Goal: Task Accomplishment & Management: Use online tool/utility

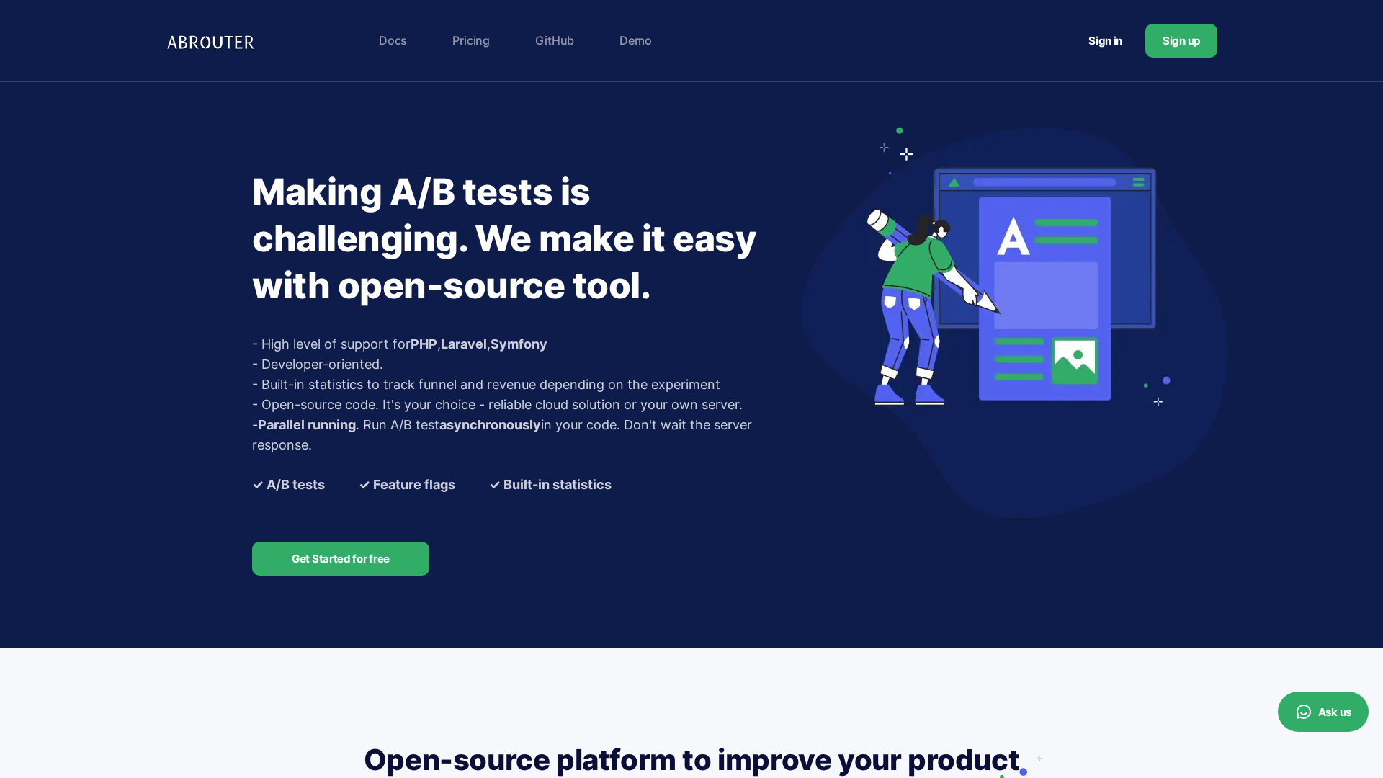
click at [472, 44] on link "Pricing" at bounding box center [471, 40] width 52 height 29
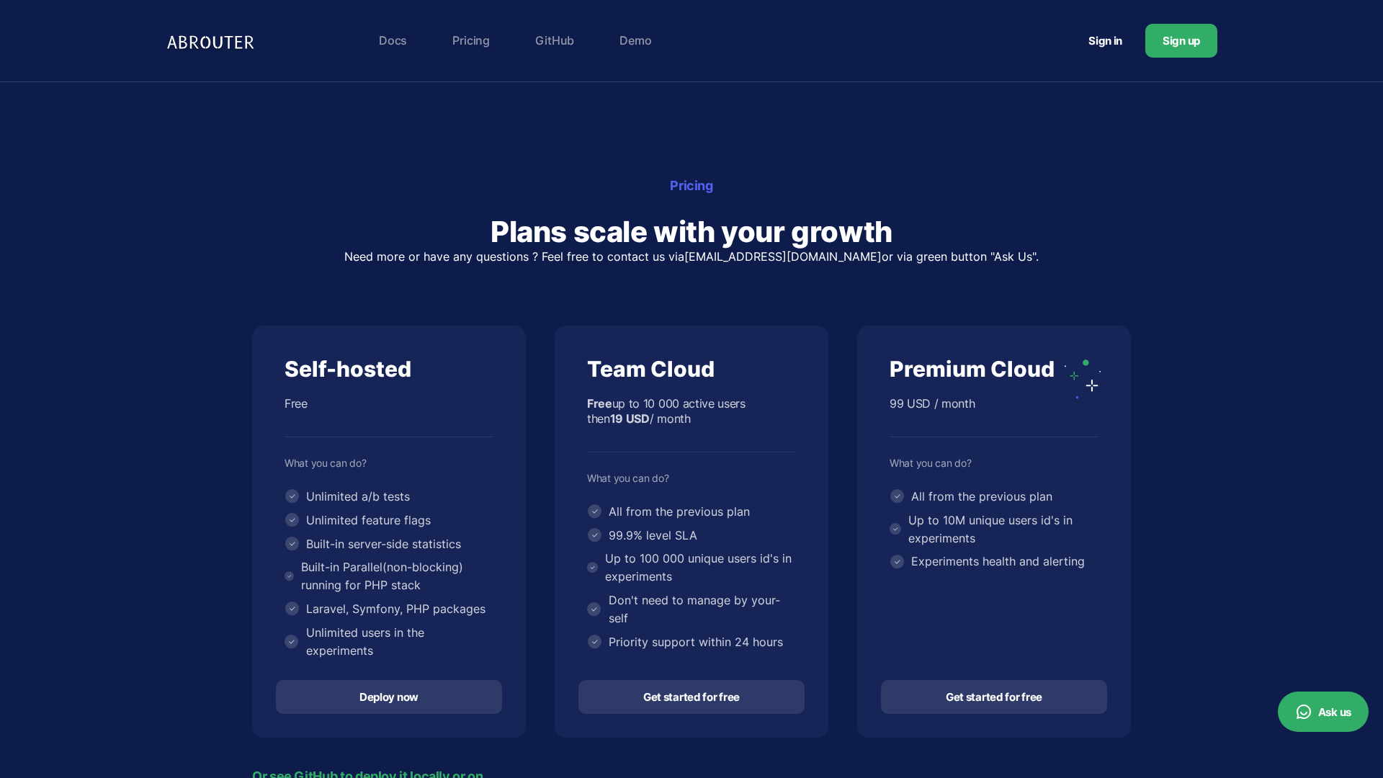
click at [375, 701] on link "Deploy now" at bounding box center [389, 697] width 226 height 34
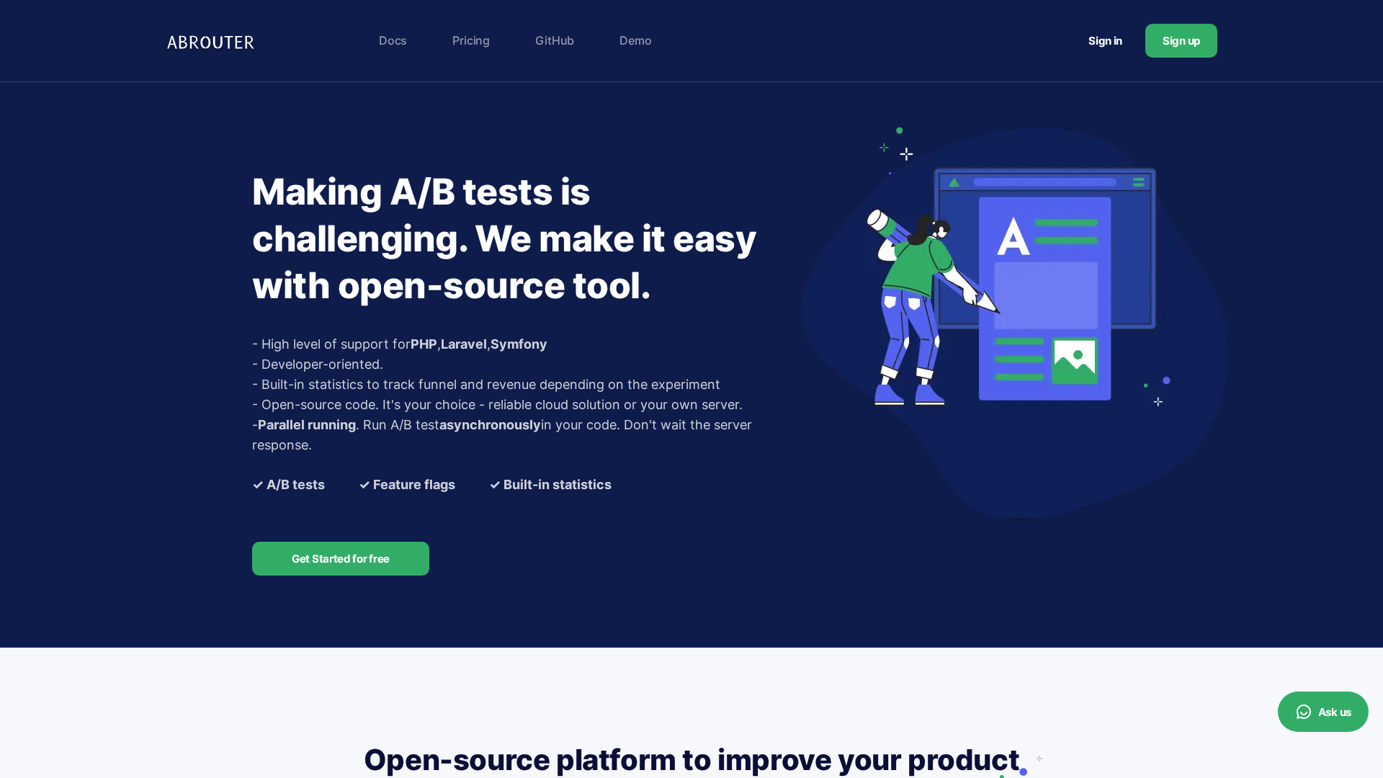
click at [349, 565] on link "Get Started for free" at bounding box center [340, 559] width 177 height 34
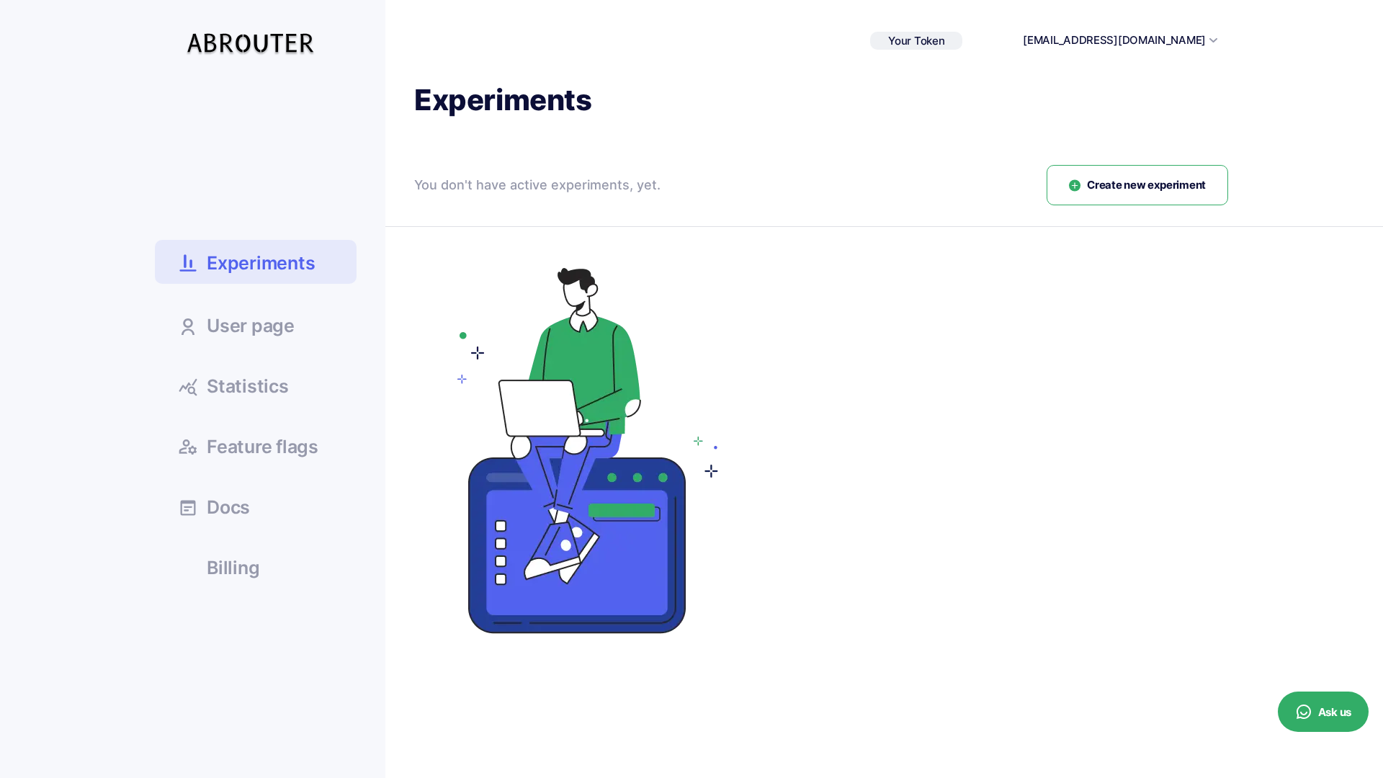
click at [1154, 209] on div "You don't have active experiments, yet. Create new experiment" at bounding box center [821, 196] width 814 height 63
click at [1110, 174] on button "Create new experiment" at bounding box center [1138, 185] width 182 height 41
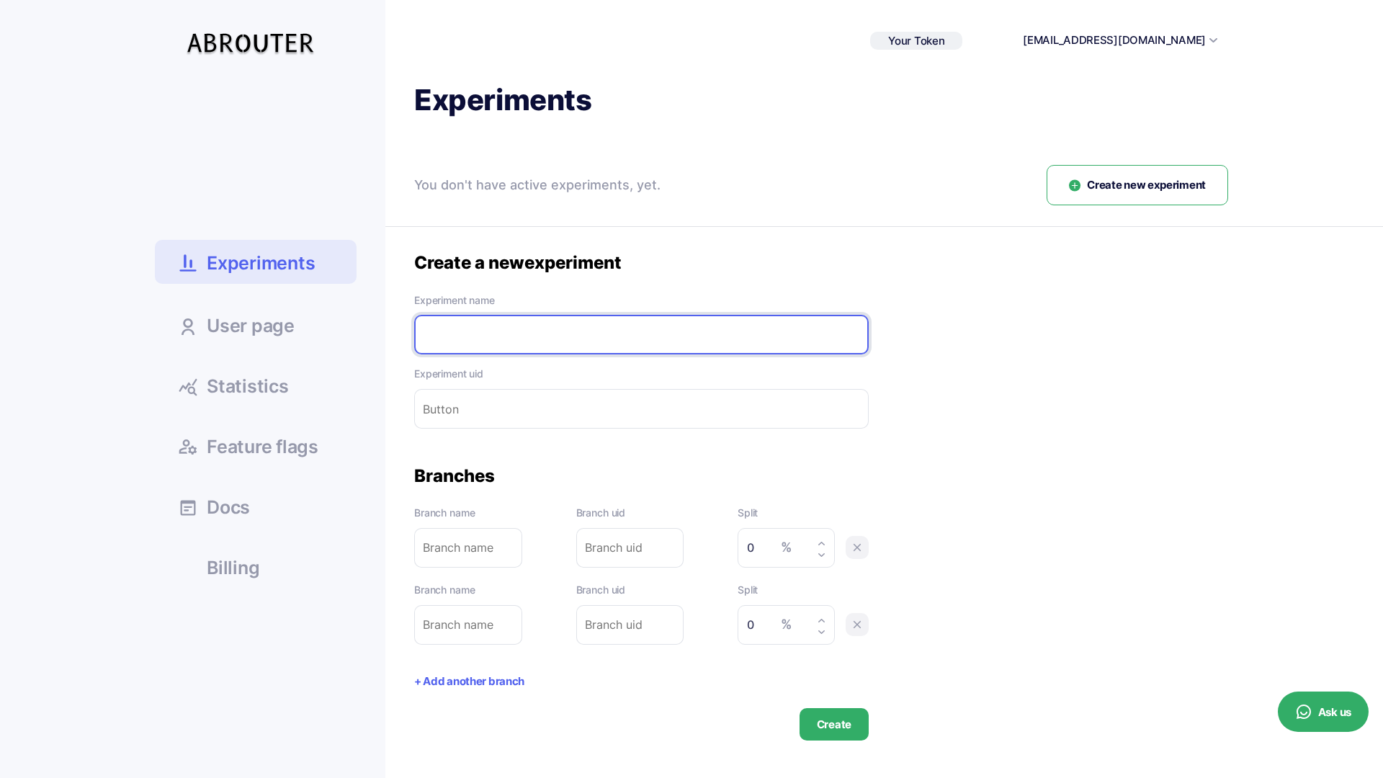
click at [509, 322] on input "text" at bounding box center [641, 335] width 455 height 40
click at [1044, 430] on div "Create a new experiment Experiment name Please enter experiment name. Experimen…" at bounding box center [821, 495] width 814 height 489
click at [491, 336] on input "text" at bounding box center [641, 335] width 455 height 40
type input "e"
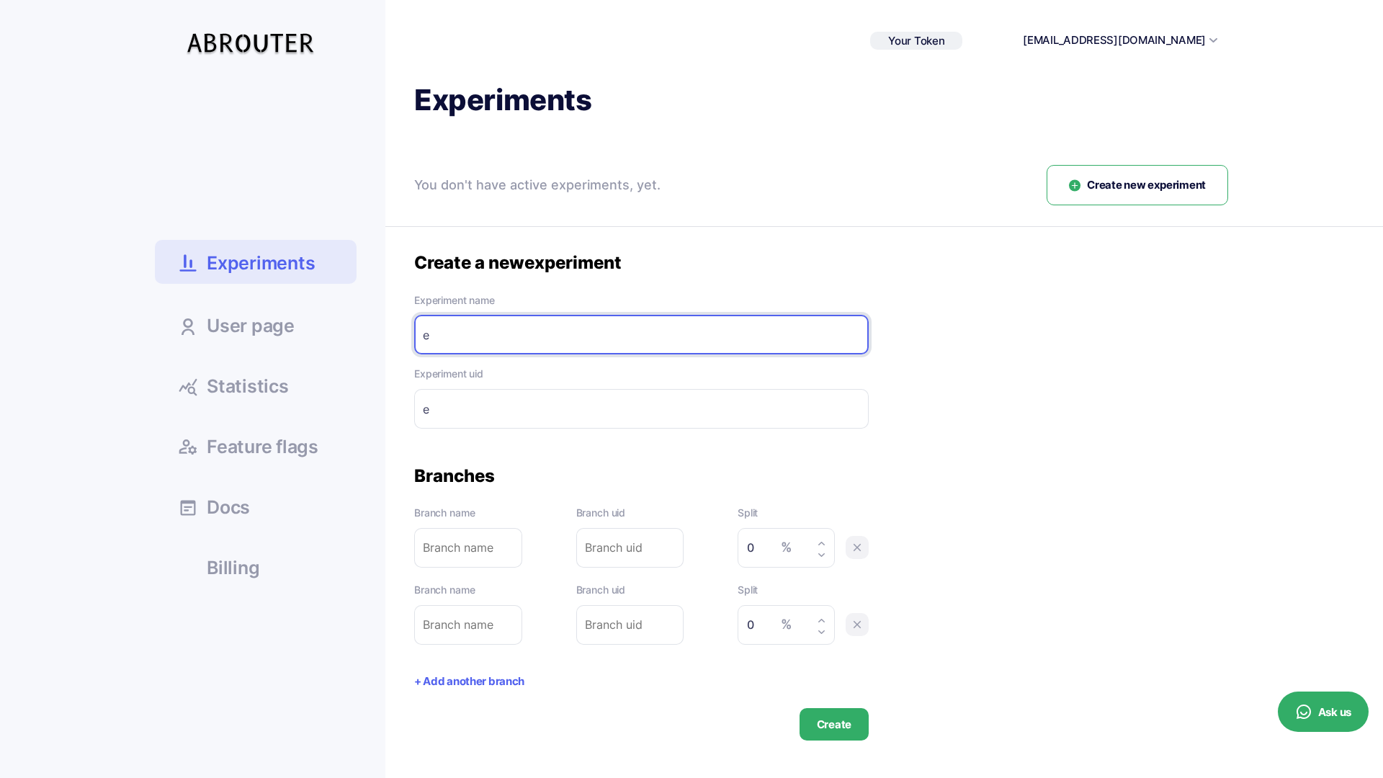
type input "e-"
type input "e"
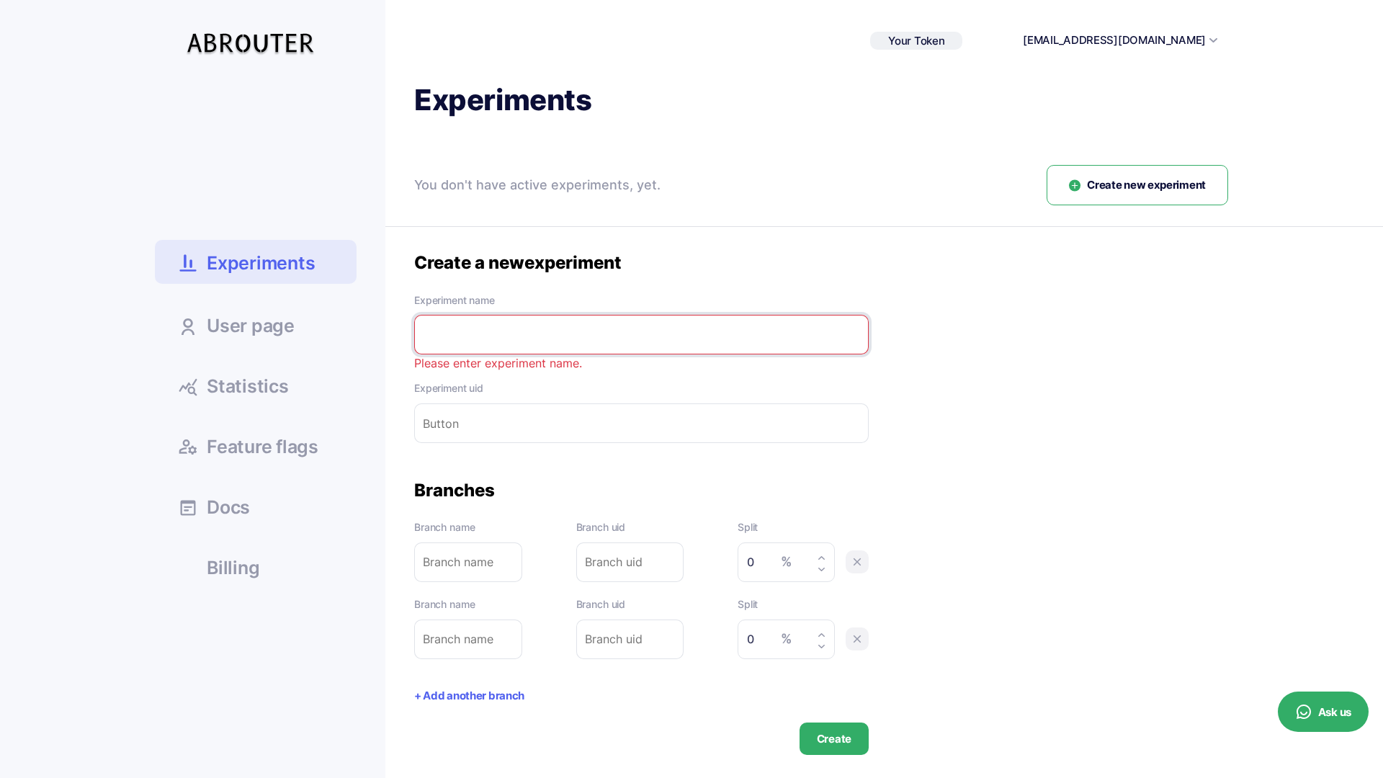
type input "e"
type input "t"
type input "te"
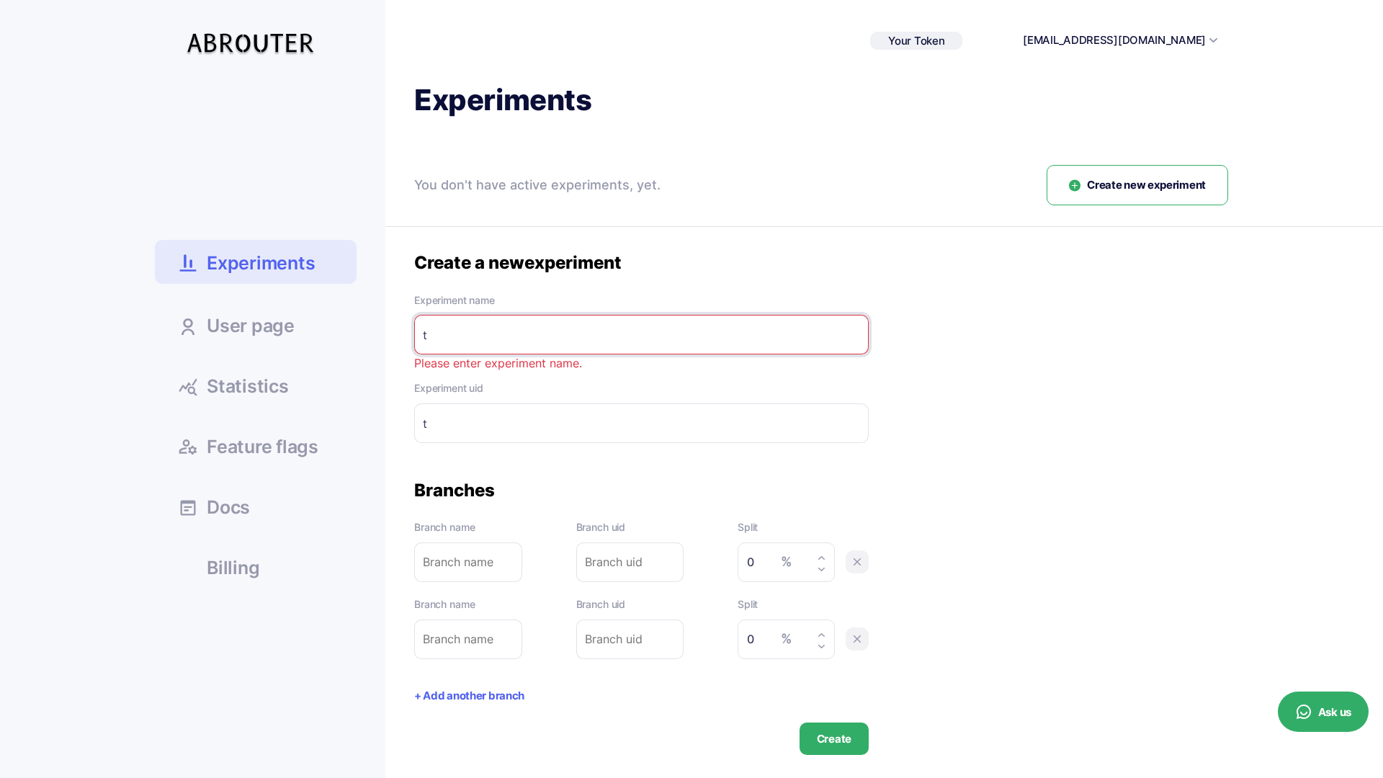
type input "te"
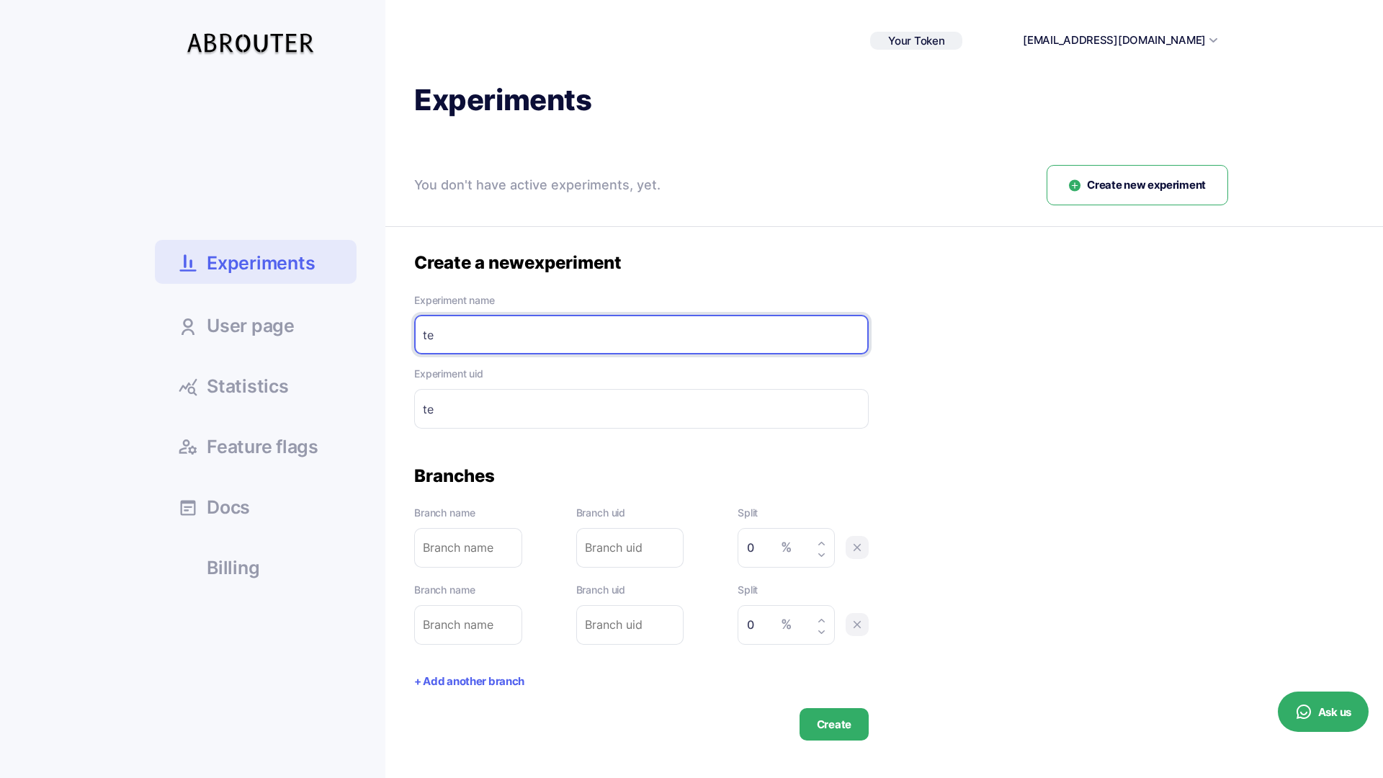
type input "tes"
type input "test"
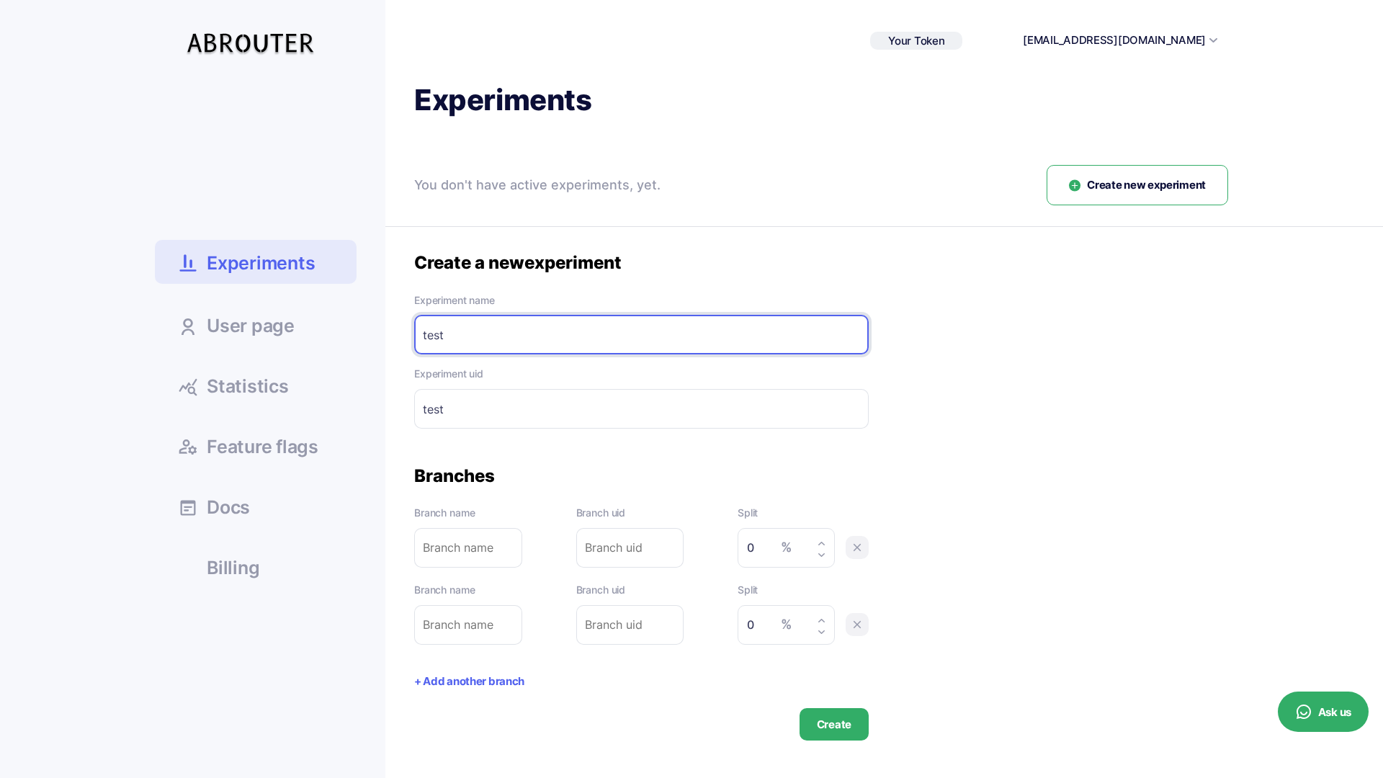
type input "test-"
type input "test d"
type input "test-d"
type input "test de"
type input "test-de"
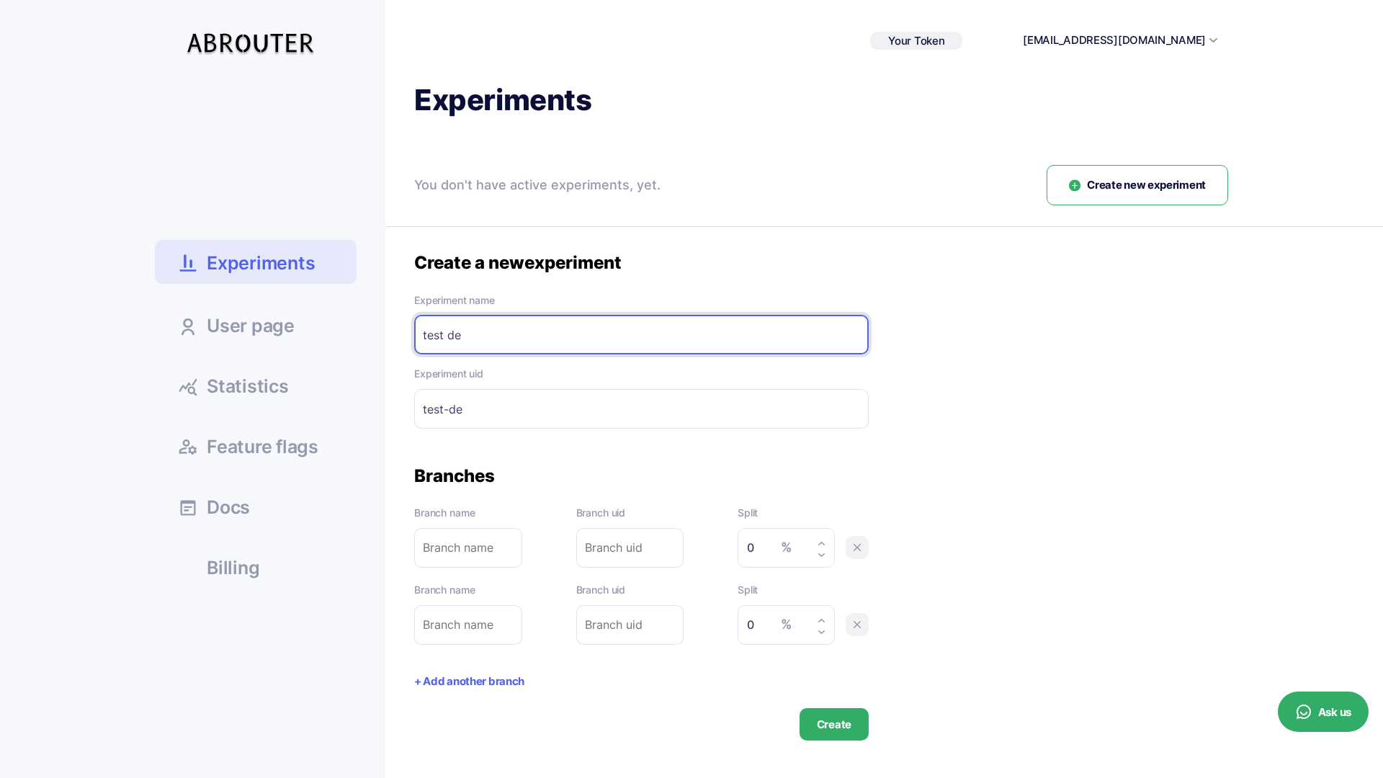
type input "test de"
type input "test-de-"
type input "test de b"
type input "test-de-b"
type input "test de bo"
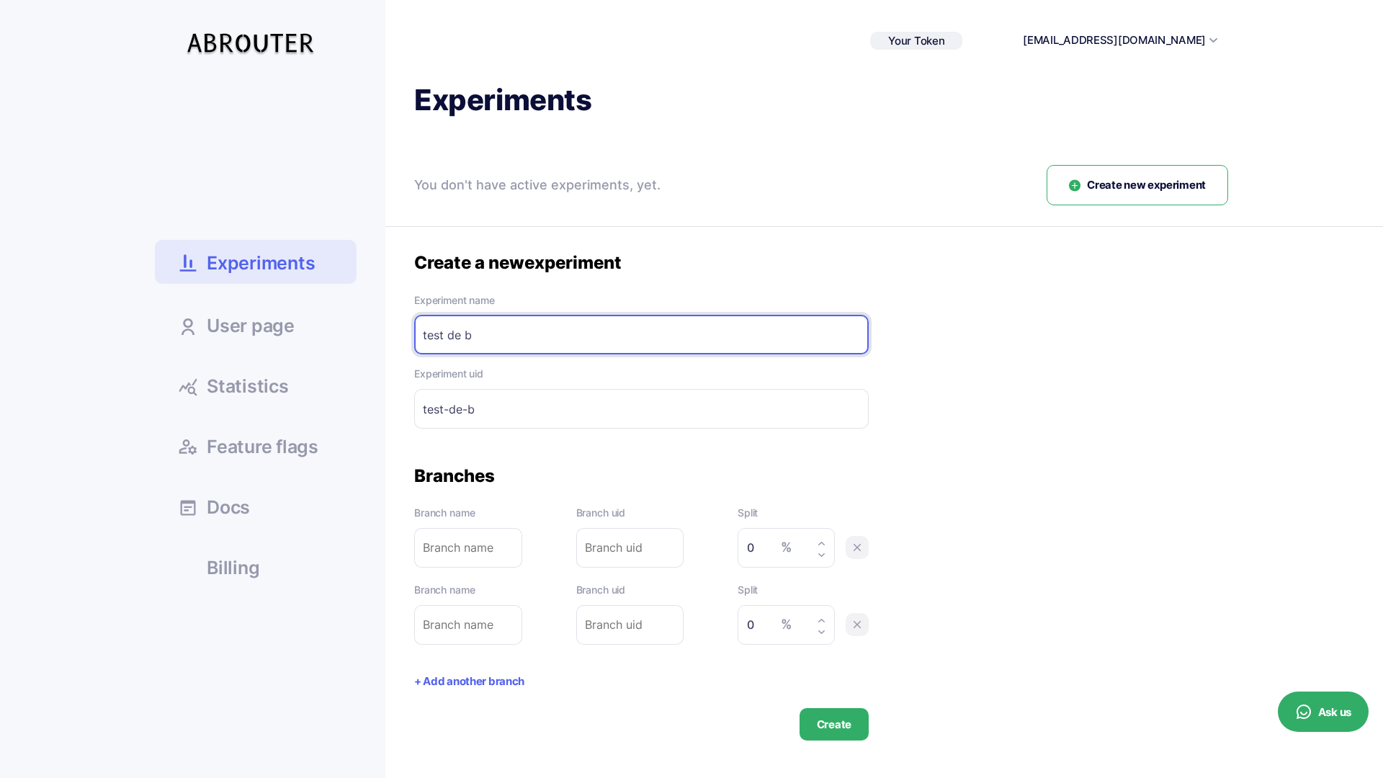
type input "test-de-bo"
type input "test de bou"
type input "test-de-bou"
type input "test de bout"
type input "test-de-bout"
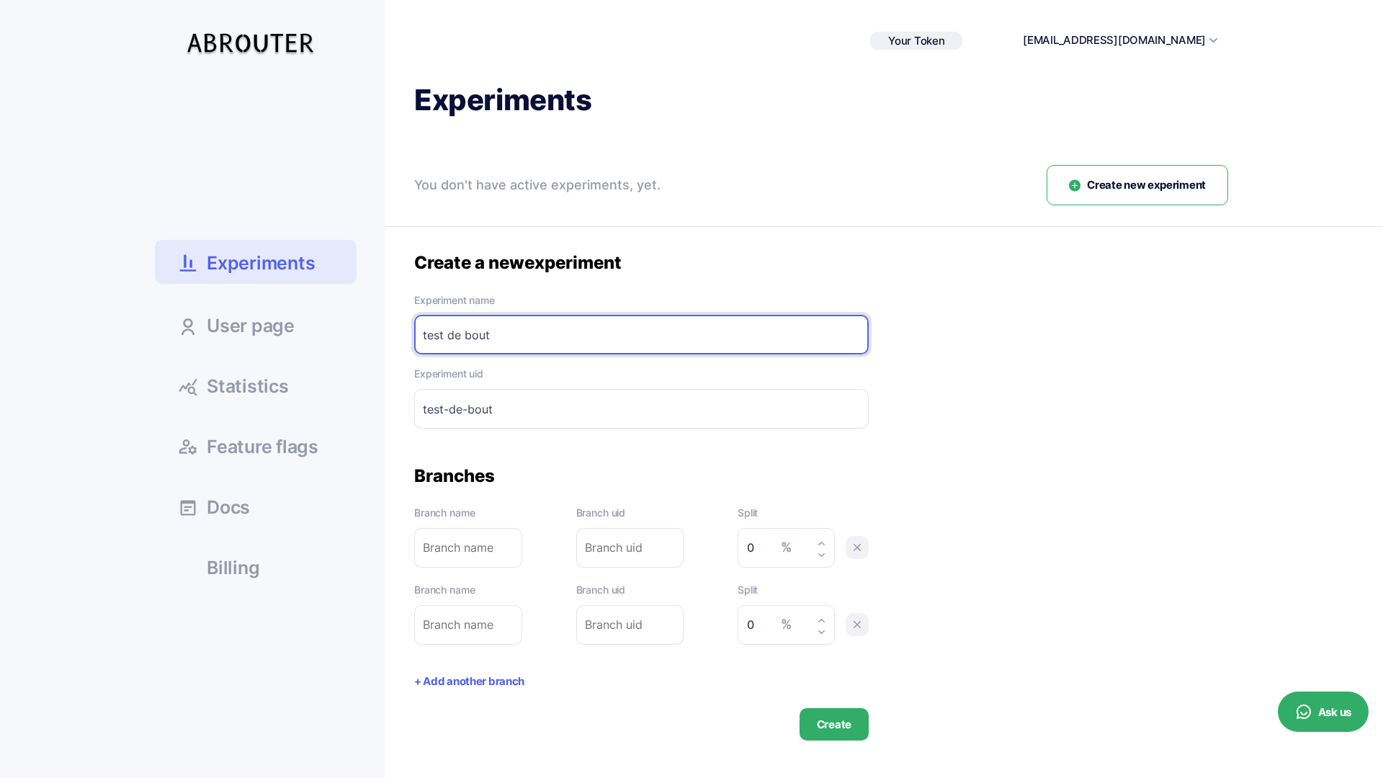
type input "test de bouto"
type input "test-de-bouto"
type input "test [PERSON_NAME]"
type input "test-[PERSON_NAME]"
type input "test [PERSON_NAME]"
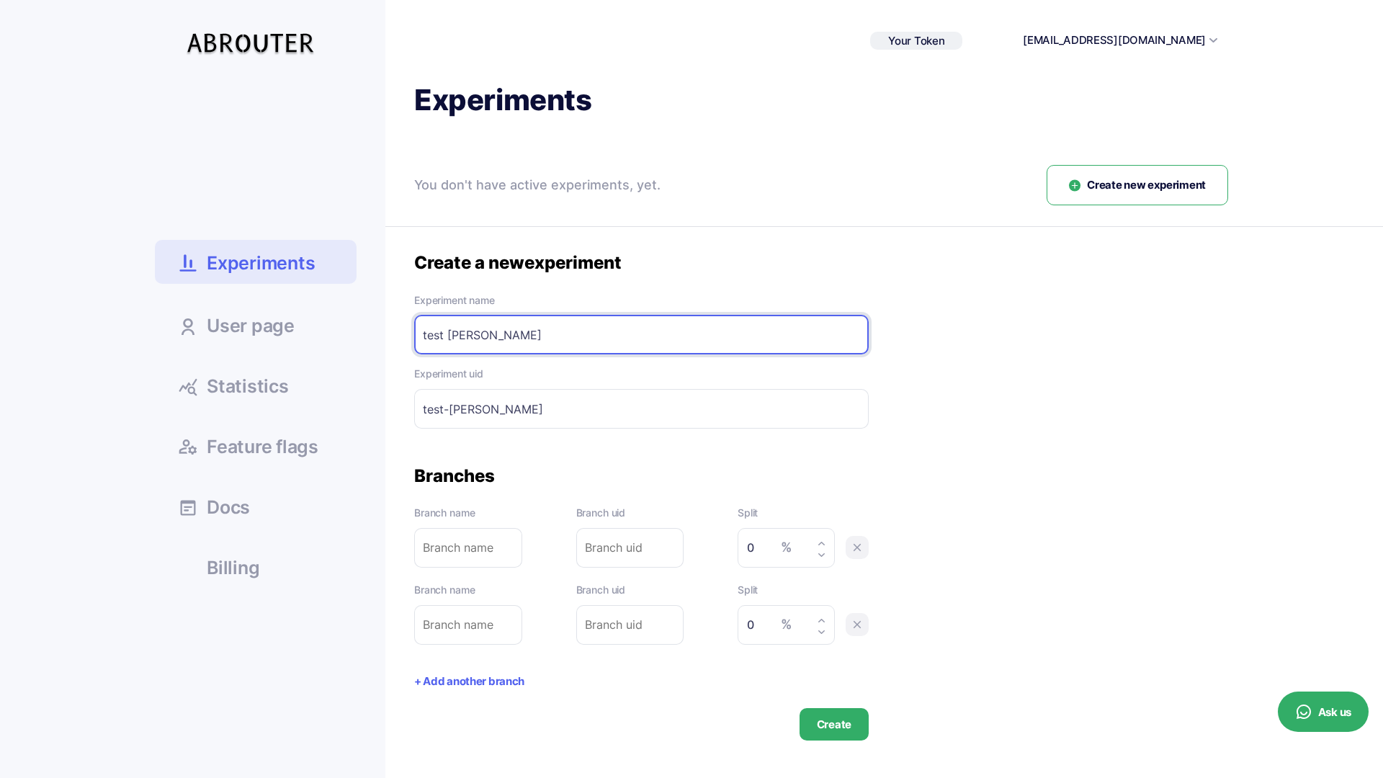
click at [508, 416] on input "test-[PERSON_NAME]" at bounding box center [641, 409] width 455 height 40
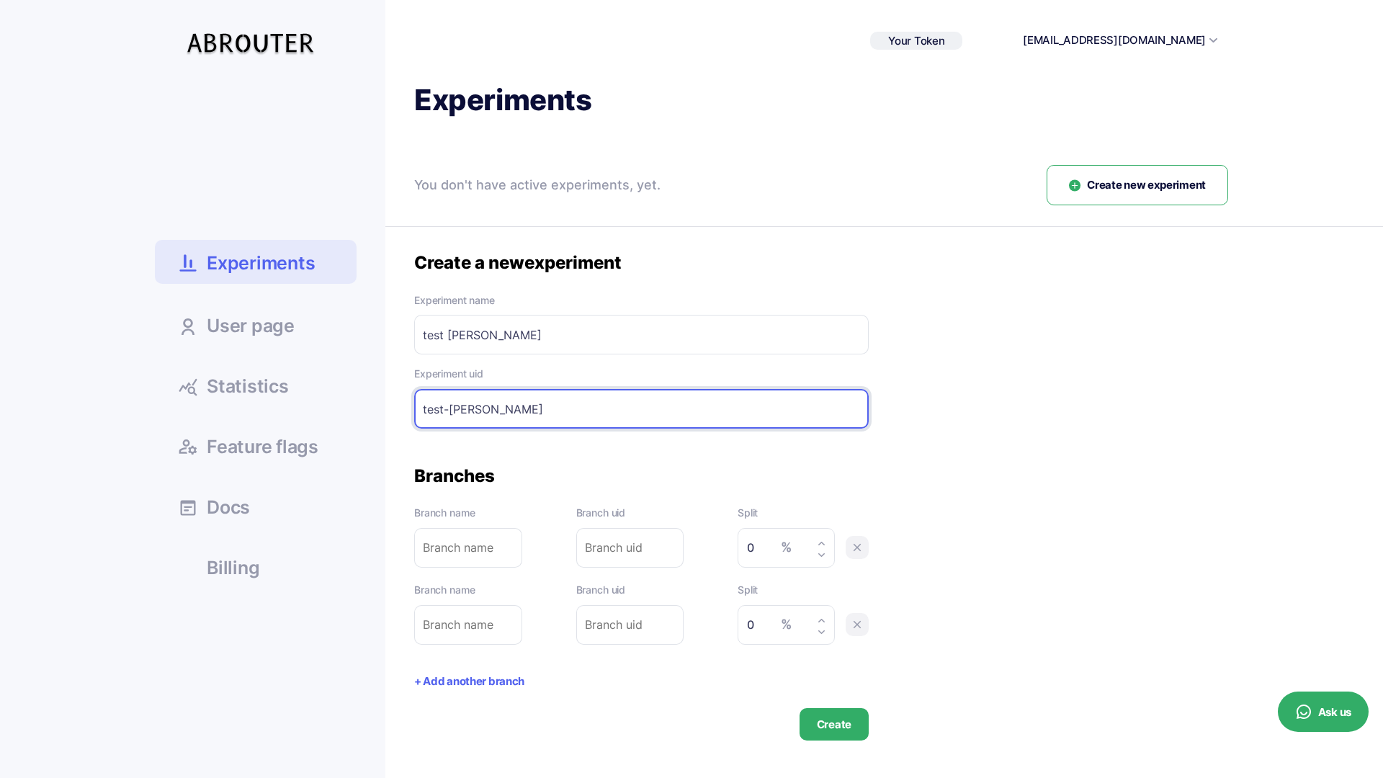
click at [599, 428] on input "test-[PERSON_NAME]" at bounding box center [641, 409] width 455 height 40
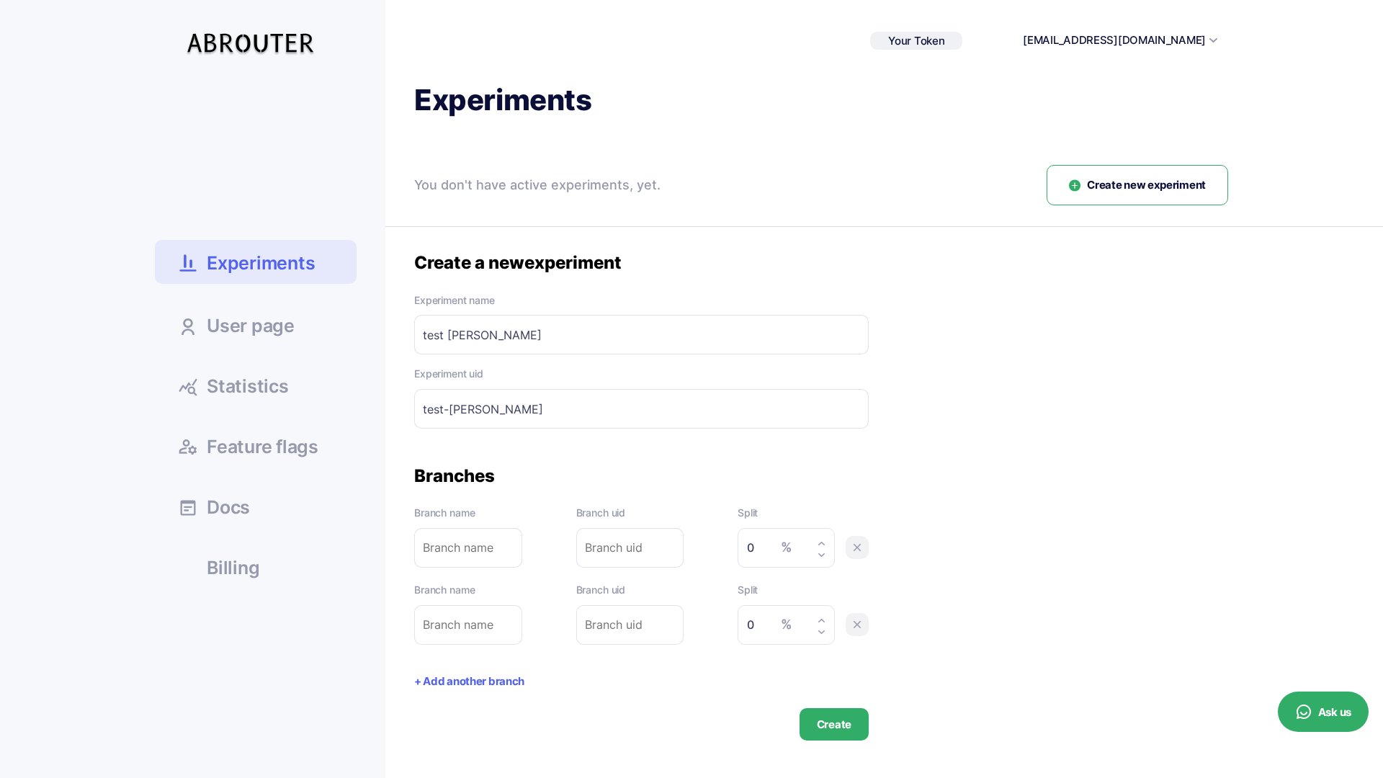
click at [525, 469] on div "Branches" at bounding box center [641, 476] width 455 height 22
click at [444, 582] on label "Branch name" at bounding box center [468, 590] width 108 height 16
click at [486, 535] on input "text" at bounding box center [468, 548] width 108 height 40
click at [773, 545] on input "0" at bounding box center [782, 547] width 71 height 21
type input "50"
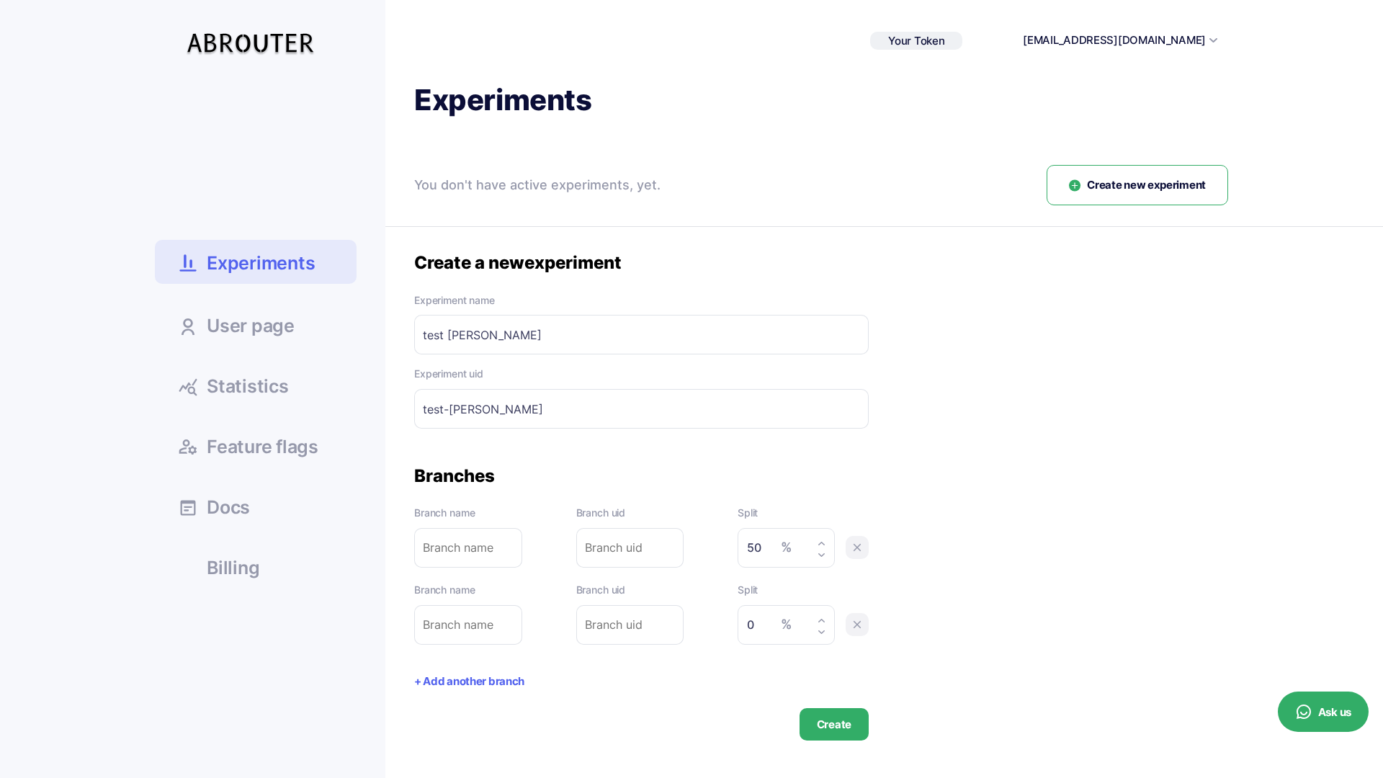
click at [757, 633] on input "0" at bounding box center [782, 624] width 71 height 21
type input "50"
click at [477, 545] on input "text" at bounding box center [468, 548] width 108 height 40
type input "b"
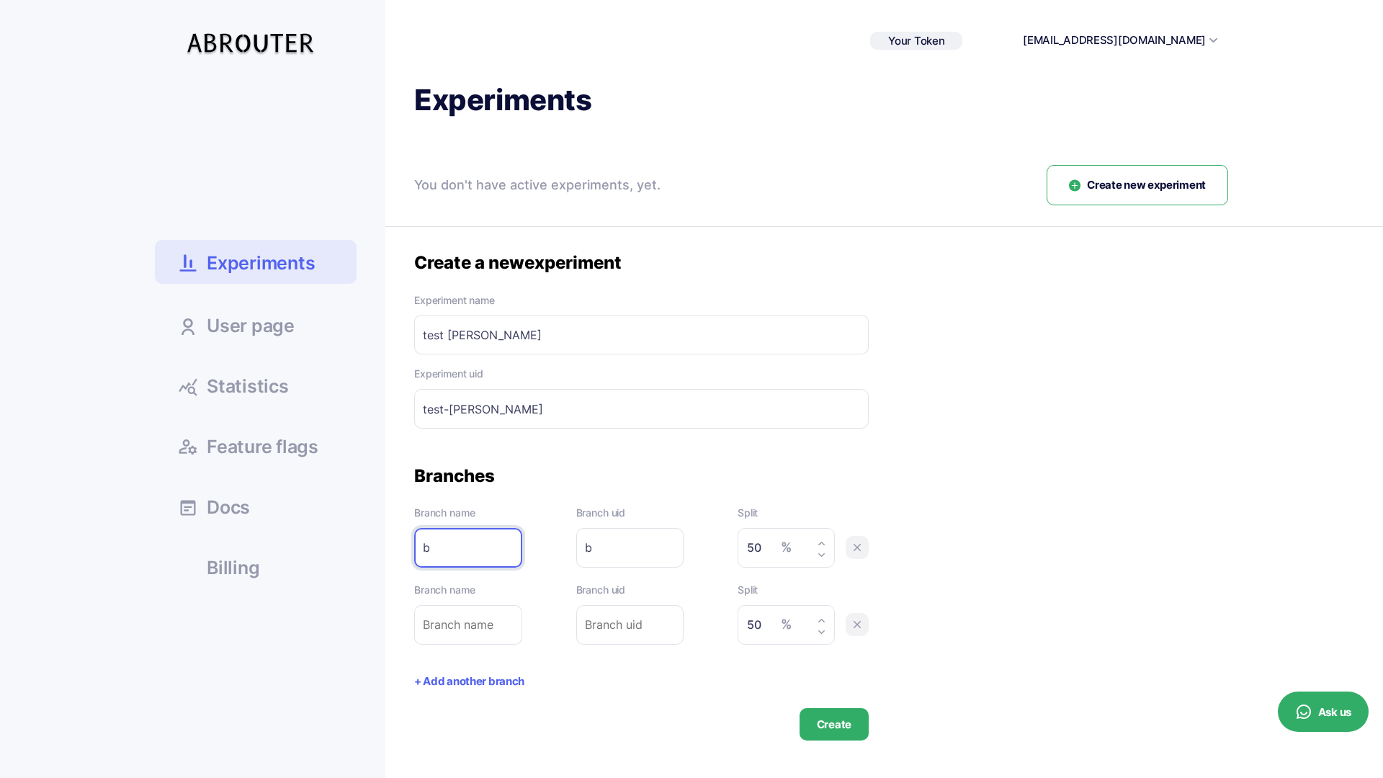
type input "bu"
type input "but"
type input "butt"
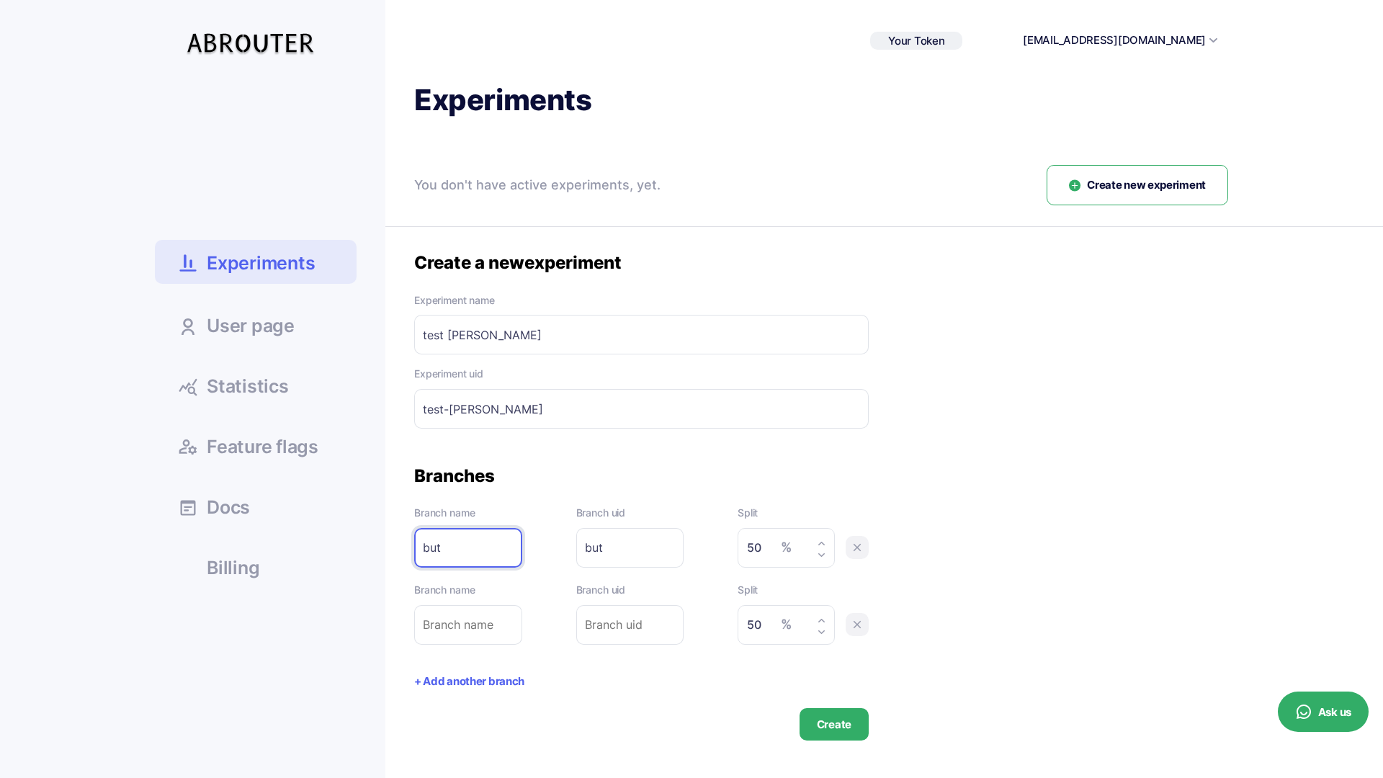
type input "butt"
type input "butto"
type input "button"
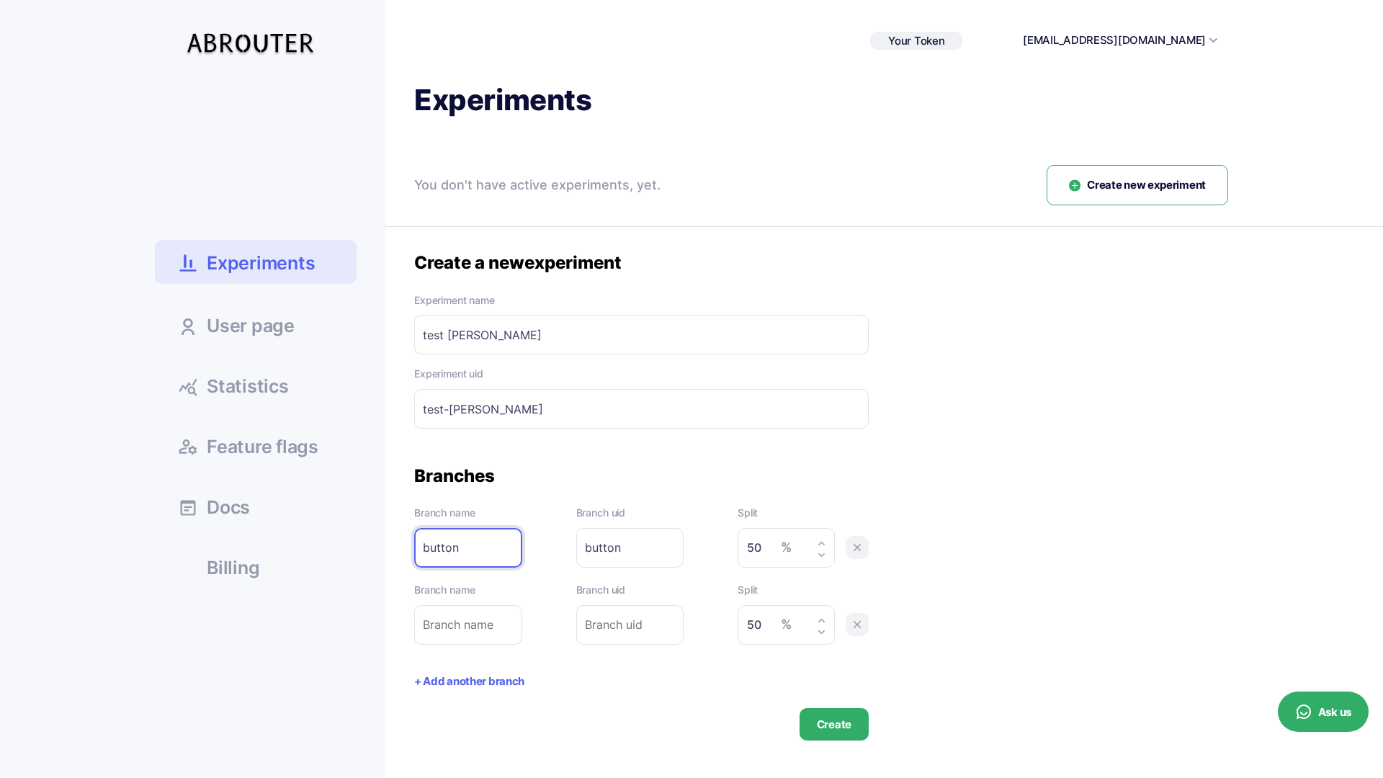
type input "buttona"
click at [462, 639] on input "text" at bounding box center [468, 625] width 108 height 40
type input "b"
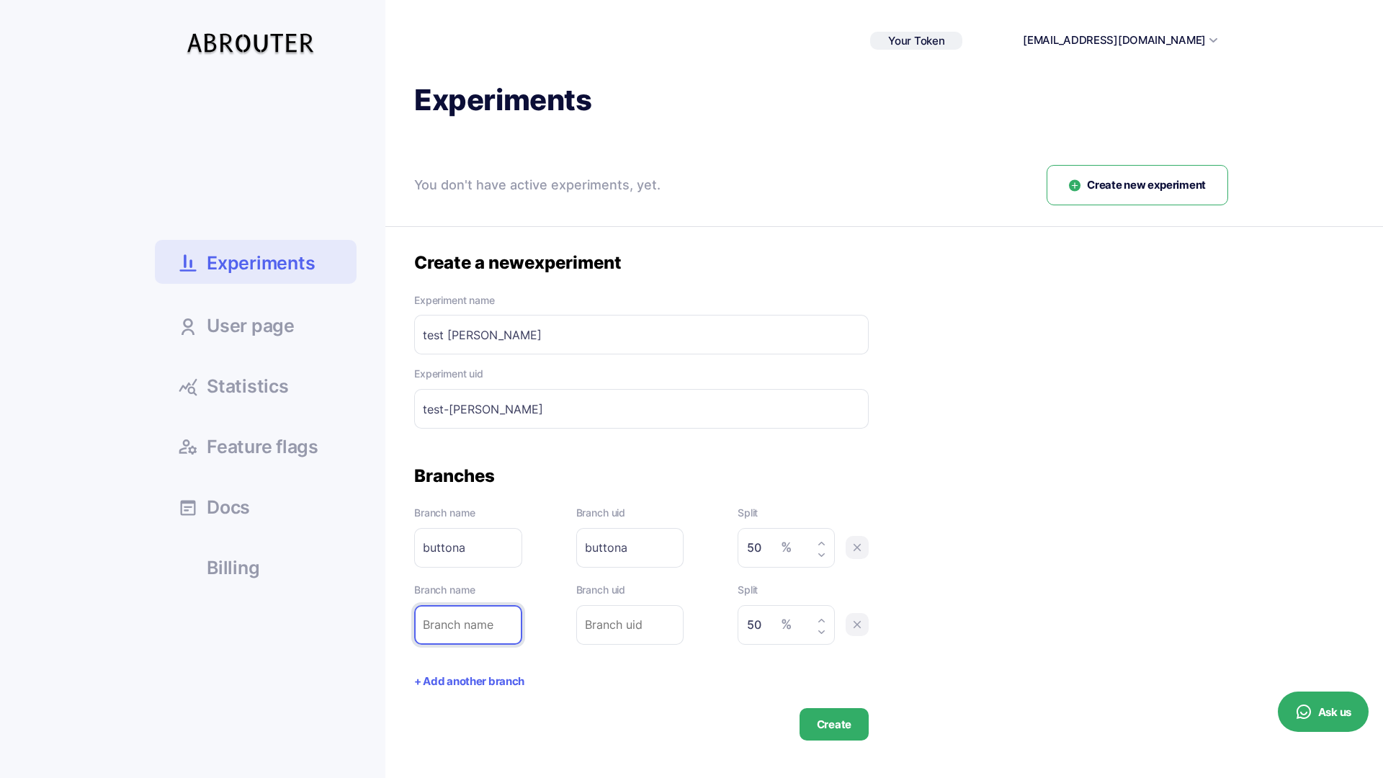
type input "b"
type input "bu"
type input "but"
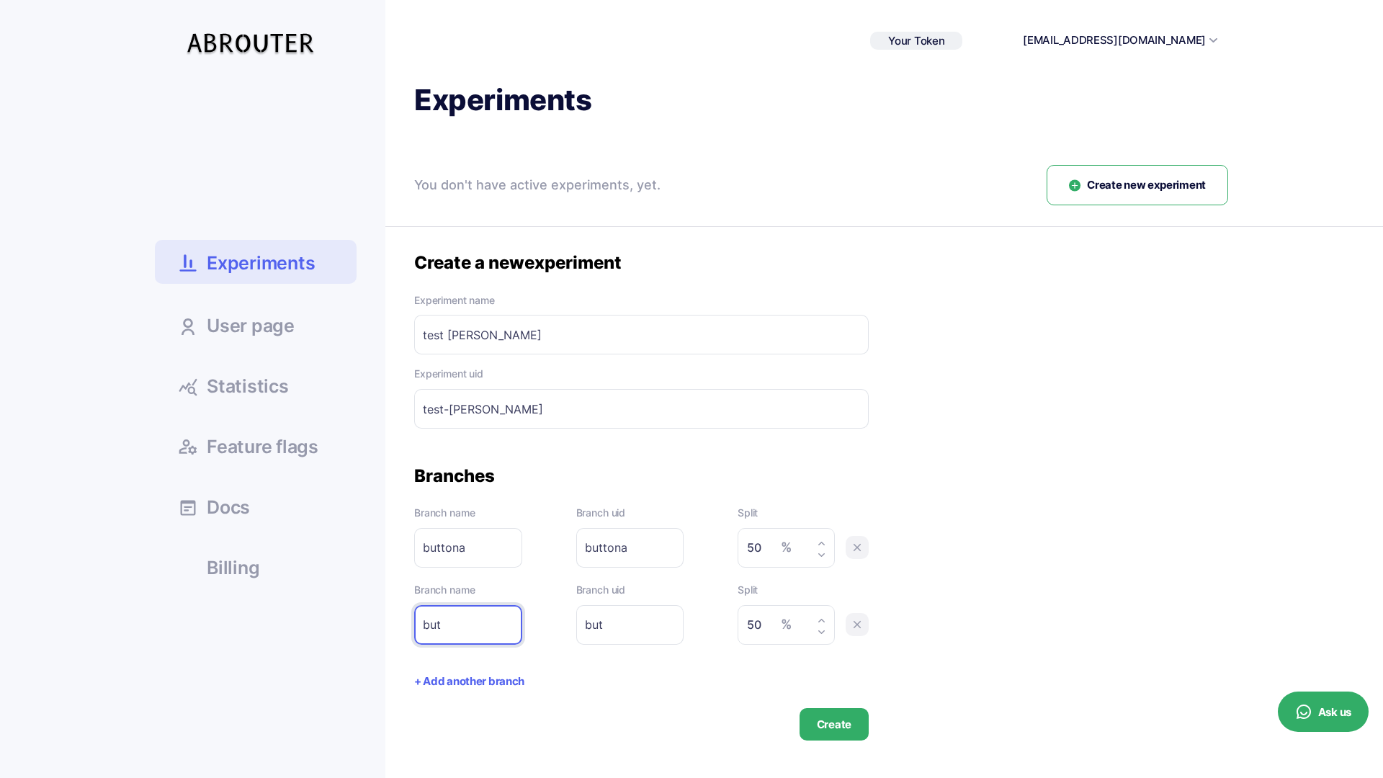
type input "butt"
type input "butto"
type input "button"
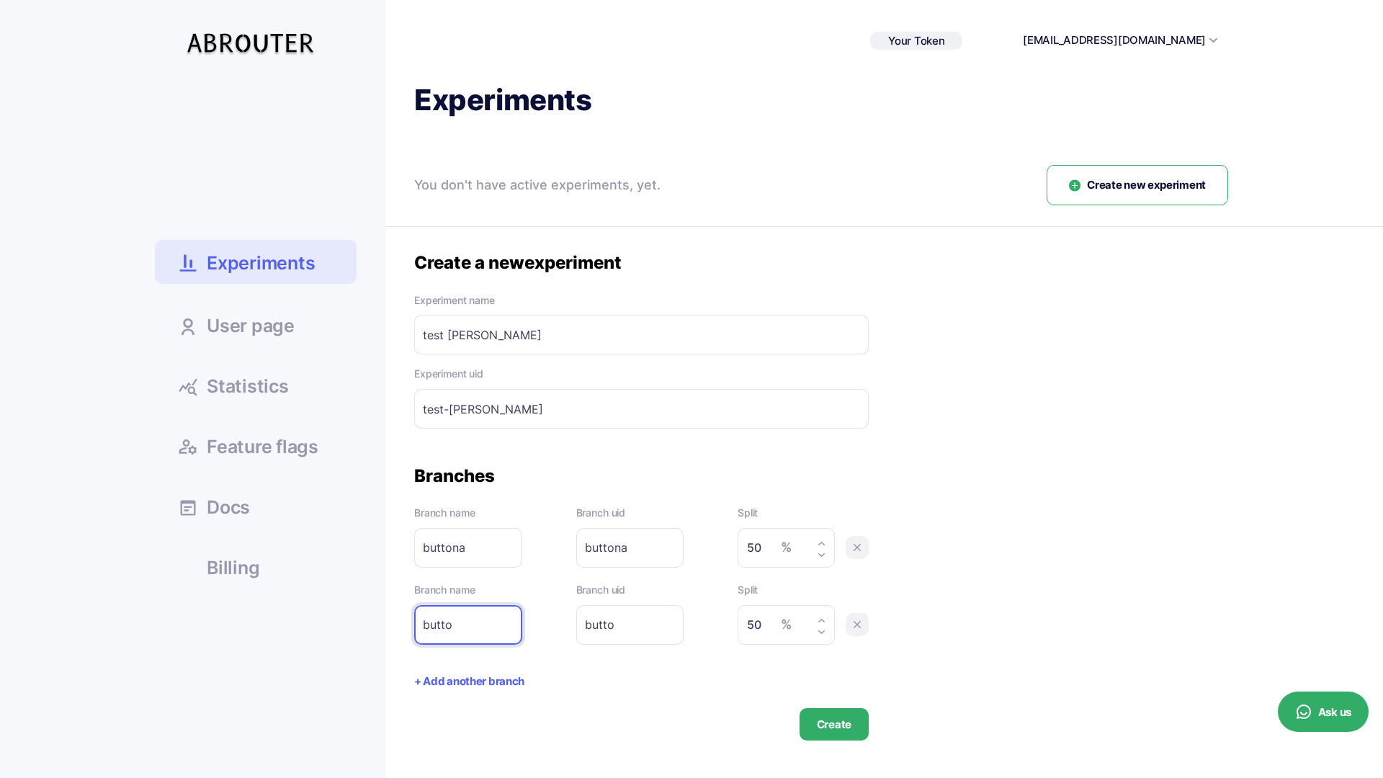
type input "button"
type input "buttonB"
click at [474, 551] on input "buttona" at bounding box center [468, 548] width 108 height 40
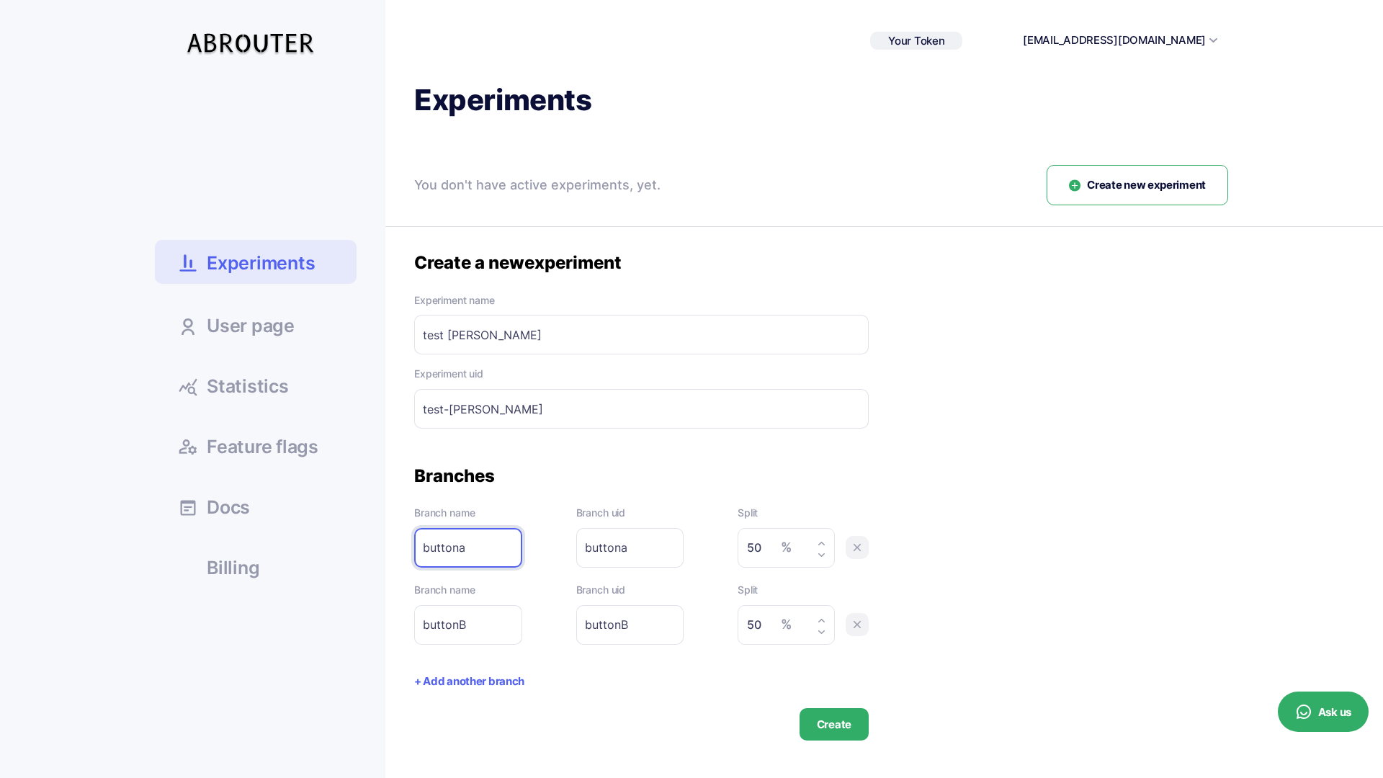
type input "button"
type input "buttonA"
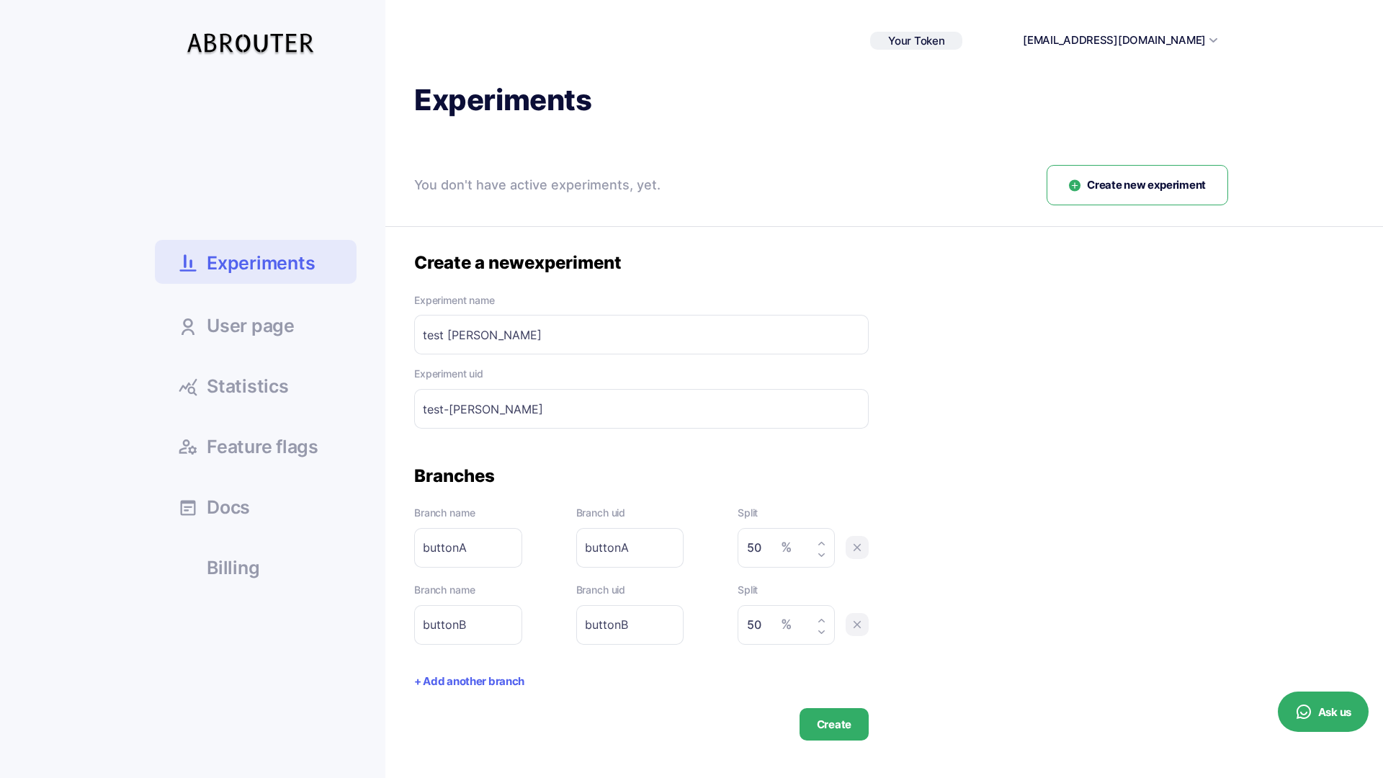
click at [833, 710] on button "Create" at bounding box center [834, 724] width 69 height 32
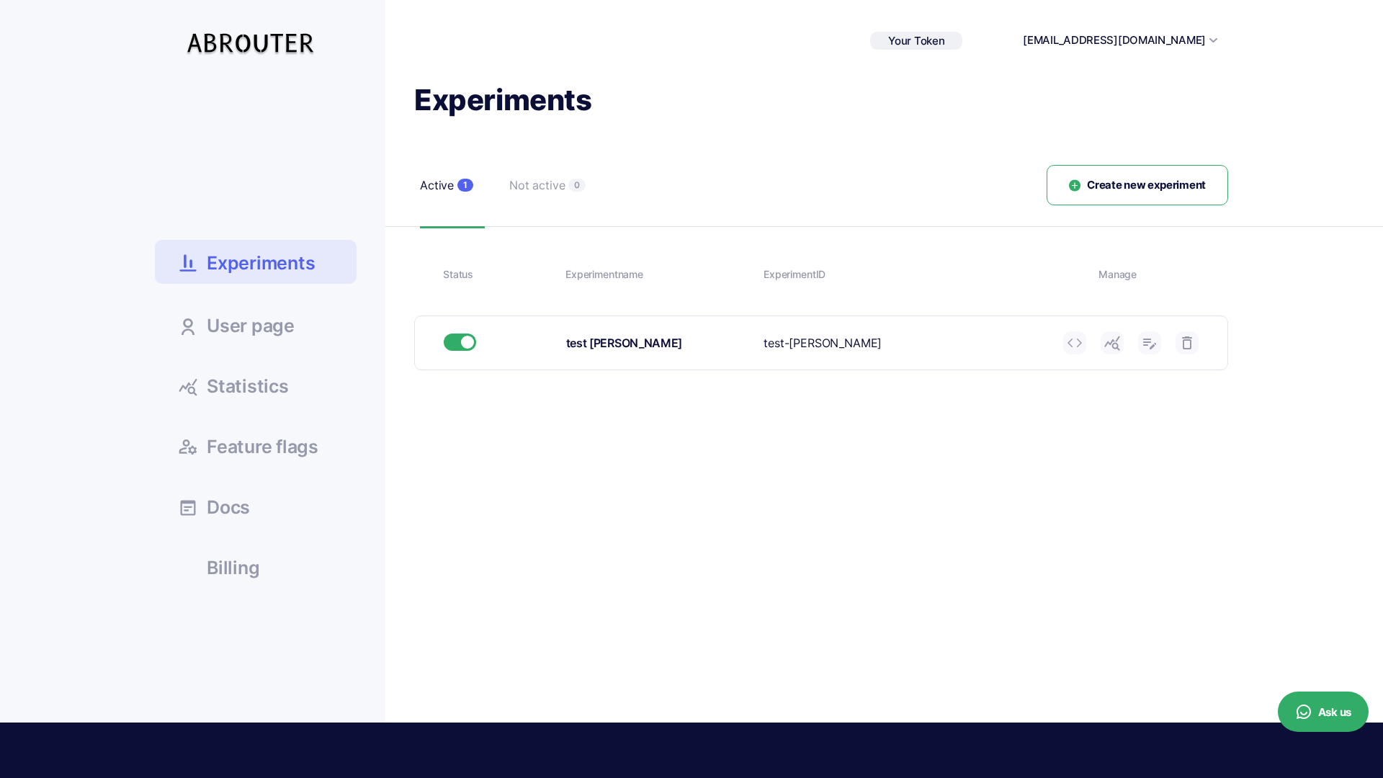
click at [944, 40] on span "Your Token" at bounding box center [916, 41] width 56 height 14
click at [969, 62] on icon at bounding box center [962, 63] width 14 height 9
click at [969, 64] on icon at bounding box center [962, 63] width 14 height 9
click at [1076, 345] on icon at bounding box center [1074, 342] width 17 height 17
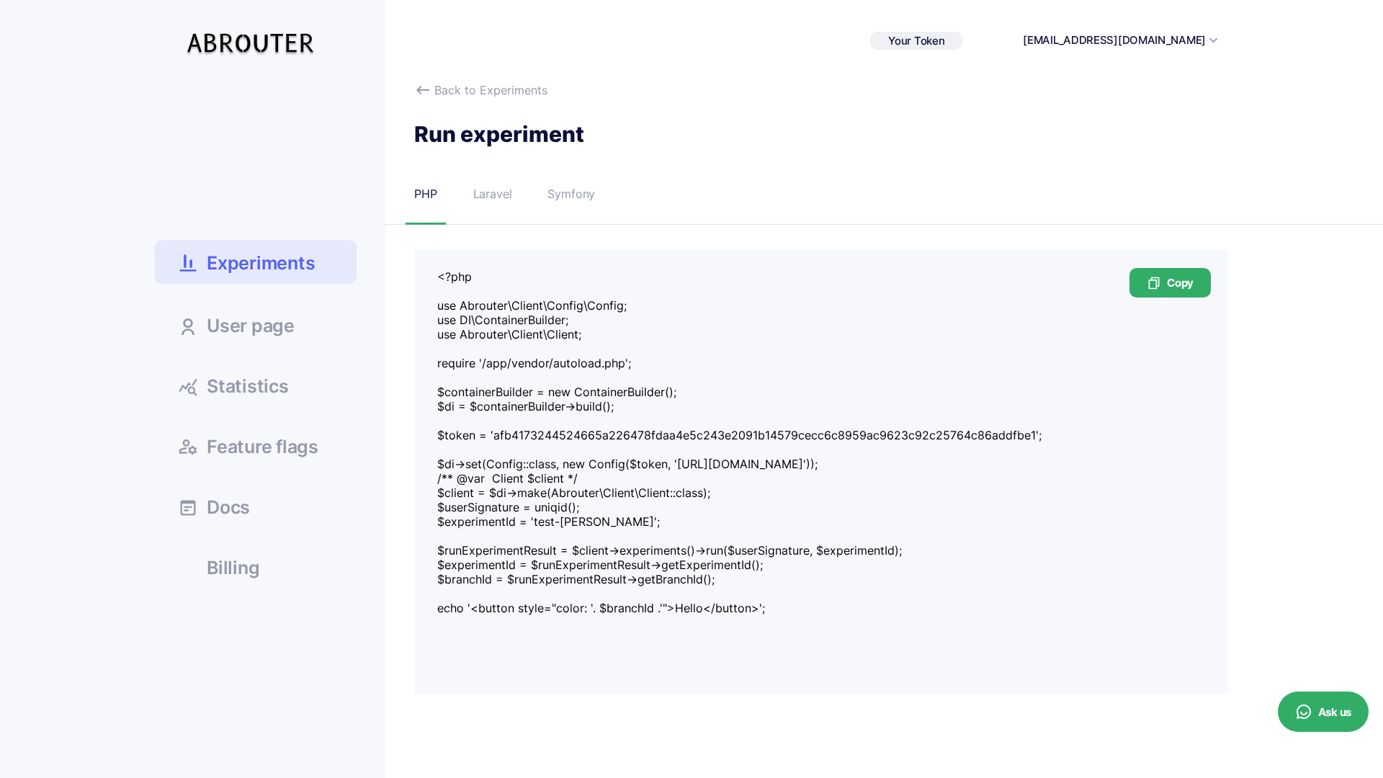
click at [697, 473] on textarea "<?php use Abrouter\Client\Config\Config; use DI\ContainerBuilder; use Abrouter\…" at bounding box center [821, 449] width 768 height 360
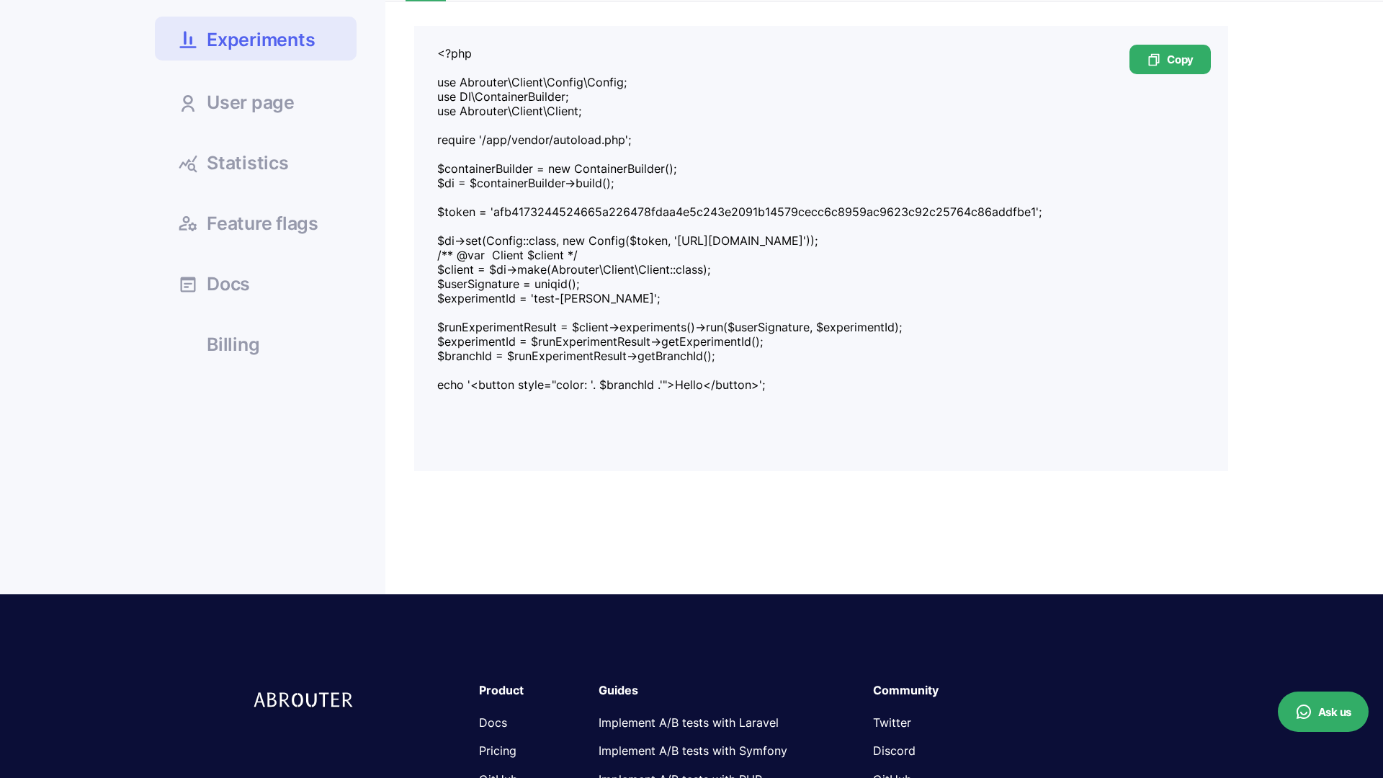
scroll to position [227, 0]
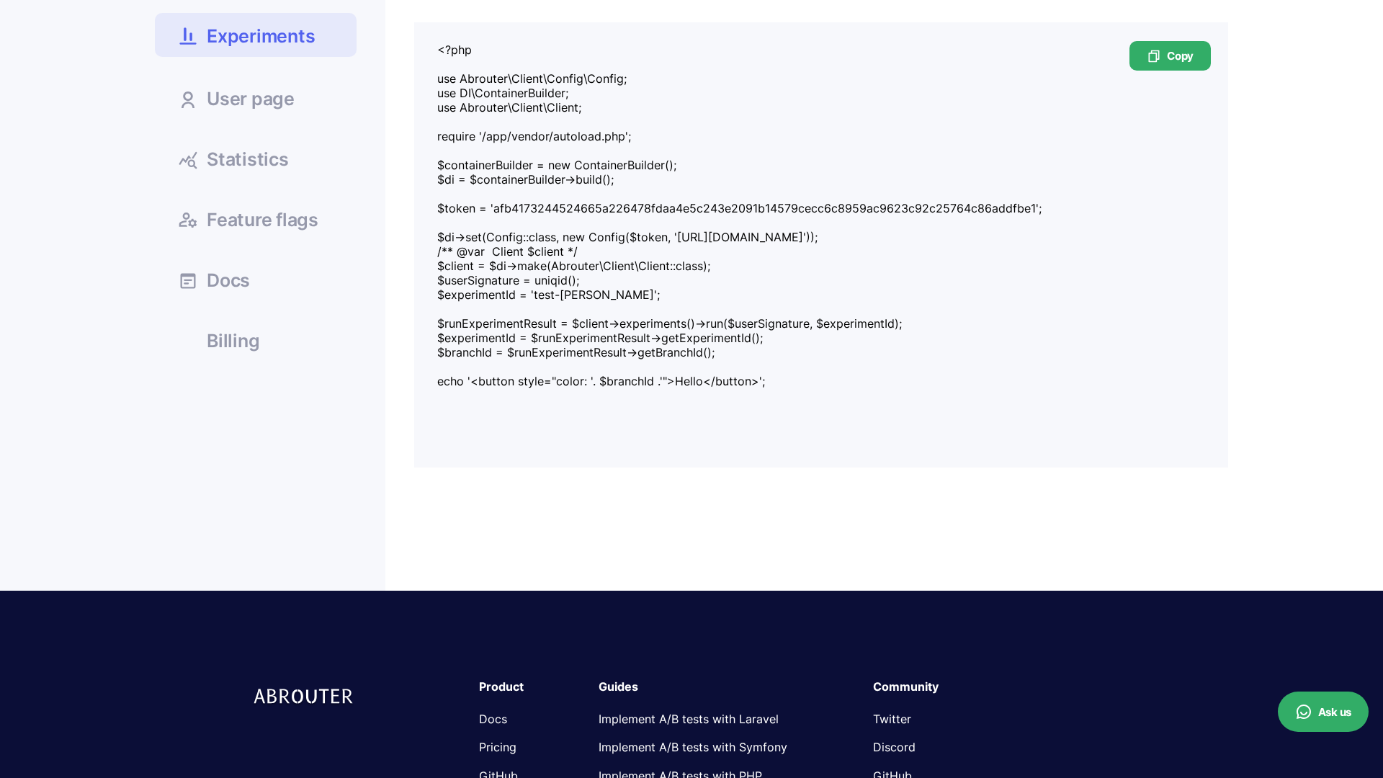
click at [473, 201] on textarea "<?php use Abrouter\Client\Config\Config; use DI\ContainerBuilder; use Abrouter\…" at bounding box center [821, 223] width 768 height 360
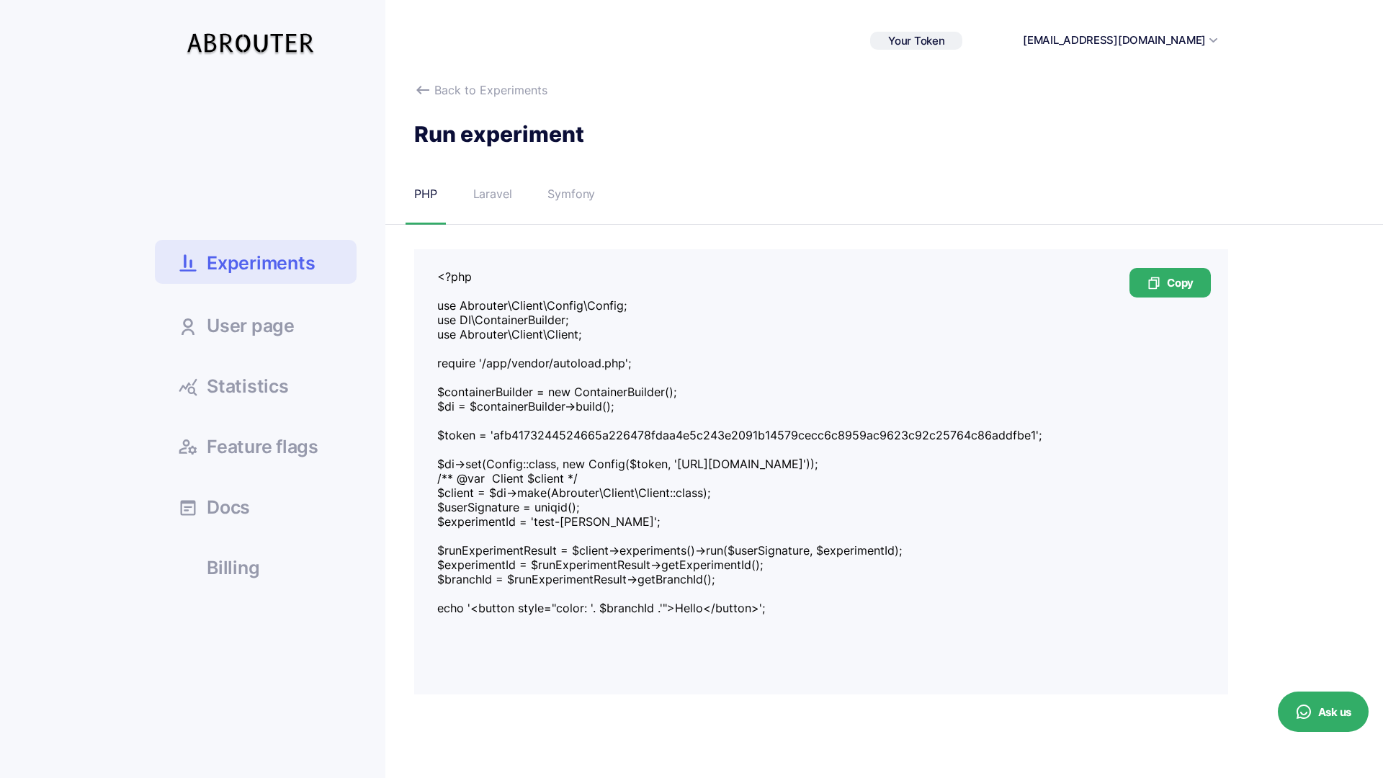
click at [268, 270] on span "Experiments" at bounding box center [261, 263] width 108 height 25
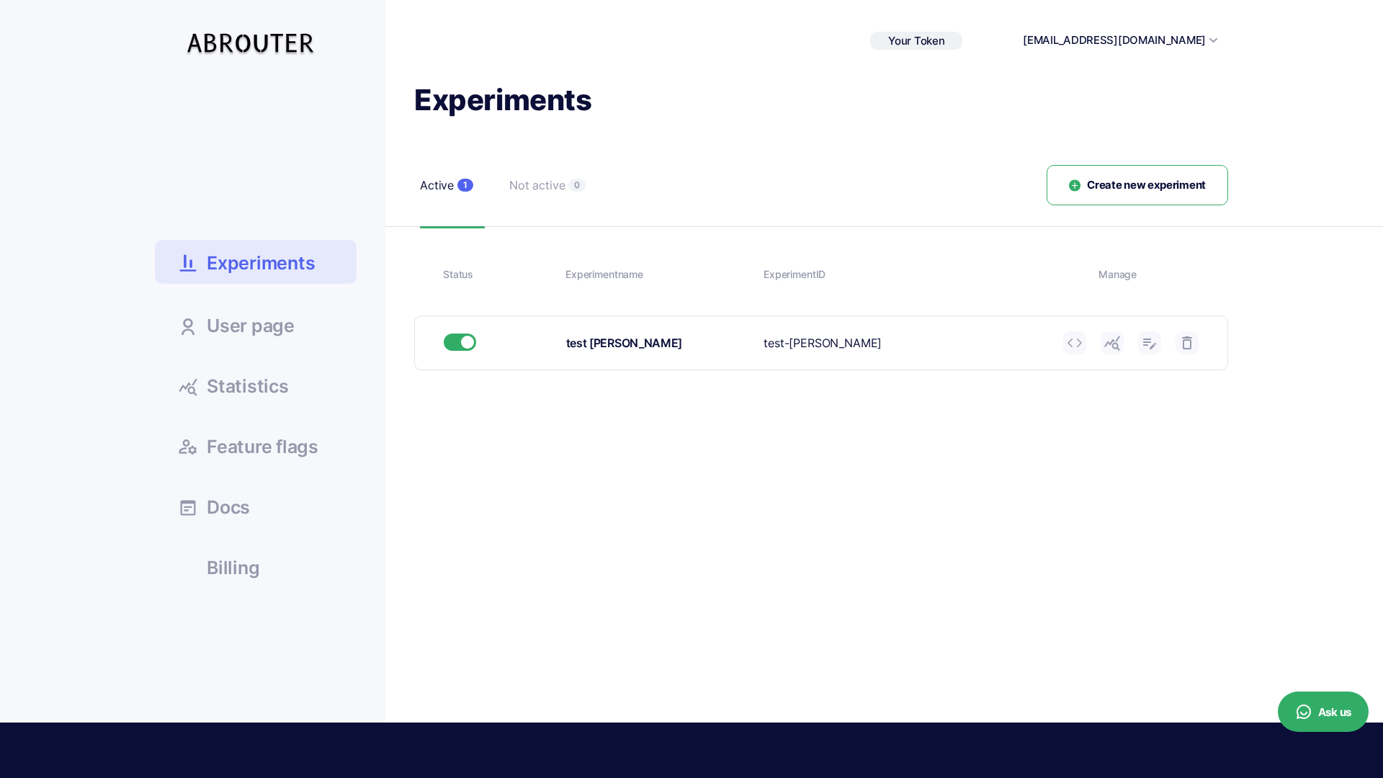
click at [1160, 182] on span "Create new experiment" at bounding box center [1146, 185] width 119 height 17
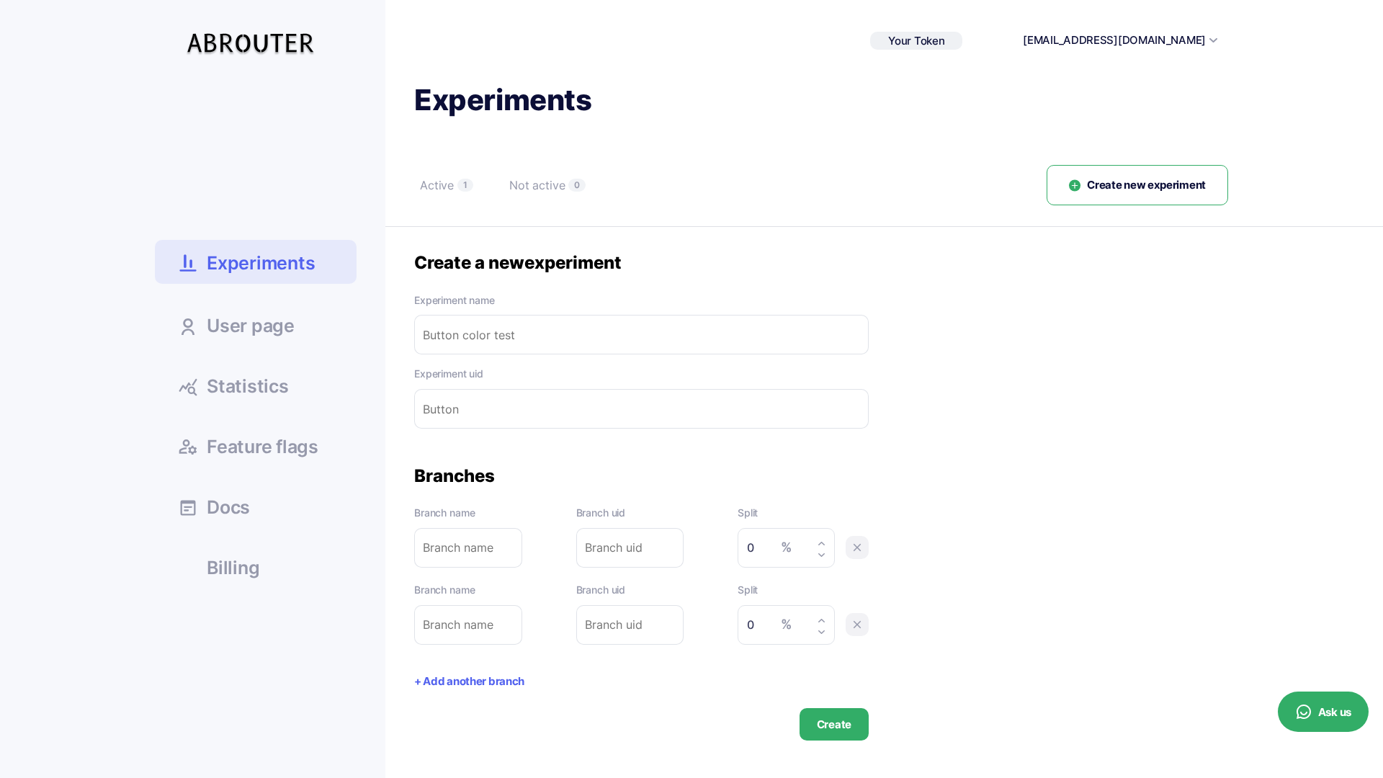
click at [478, 408] on input "text" at bounding box center [641, 409] width 455 height 40
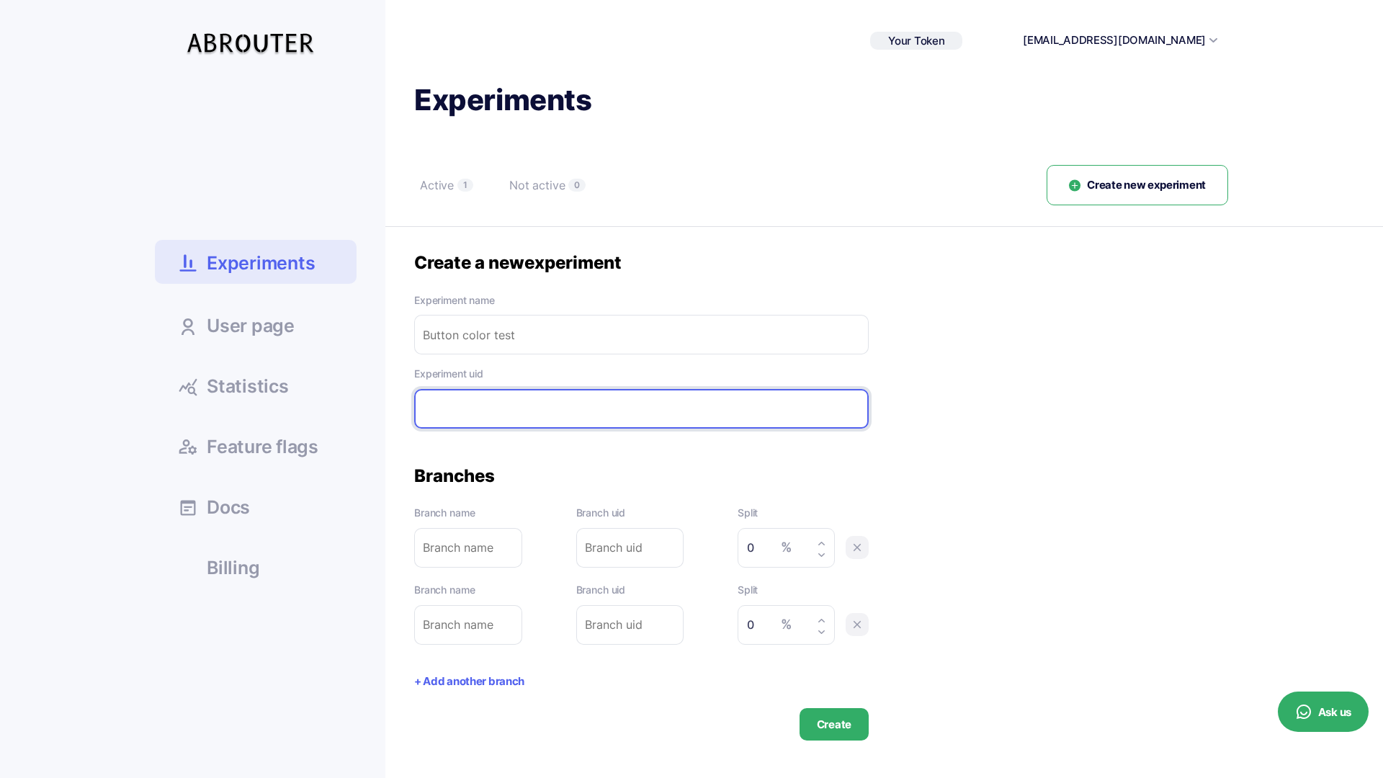
click at [527, 305] on label "Experiment name" at bounding box center [641, 300] width 455 height 16
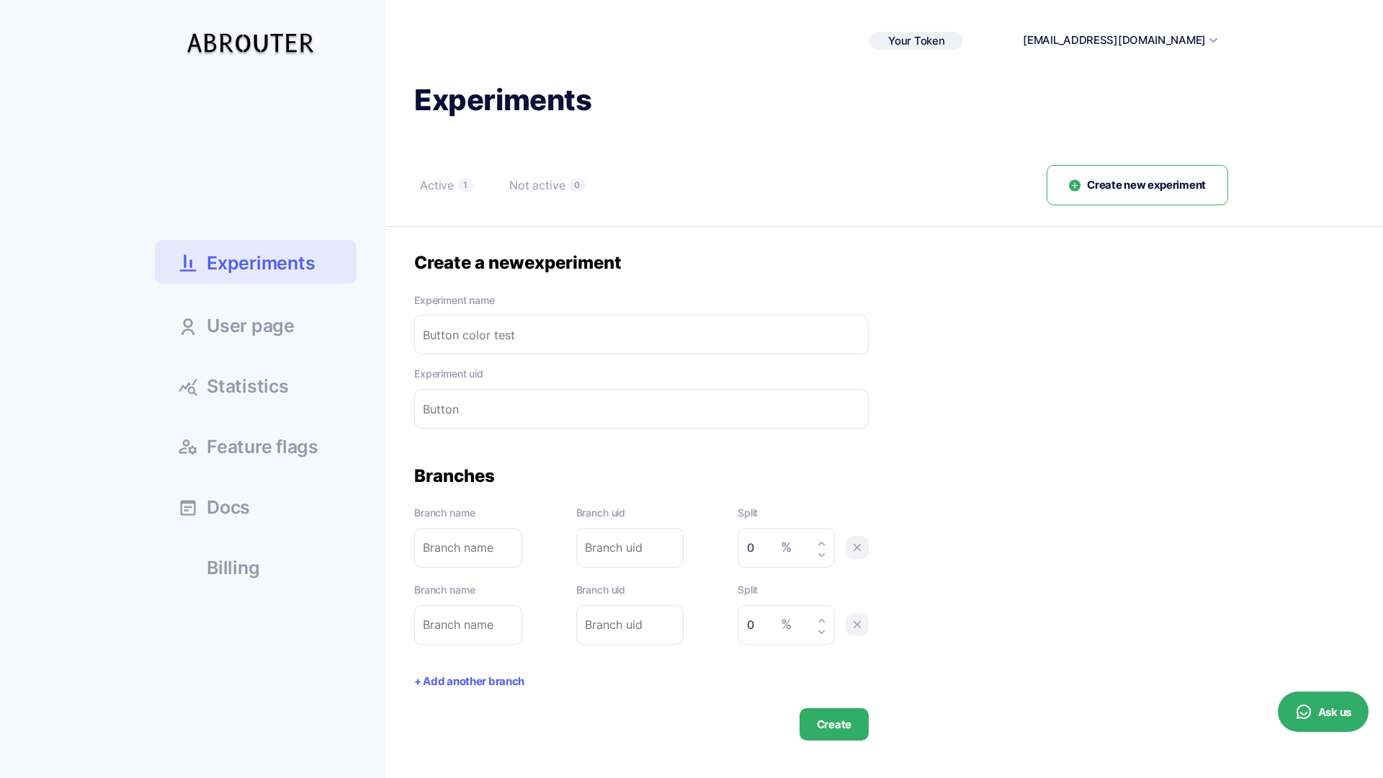
click at [504, 341] on input "text" at bounding box center [641, 335] width 455 height 40
click at [734, 304] on label "Experiment name" at bounding box center [641, 300] width 455 height 16
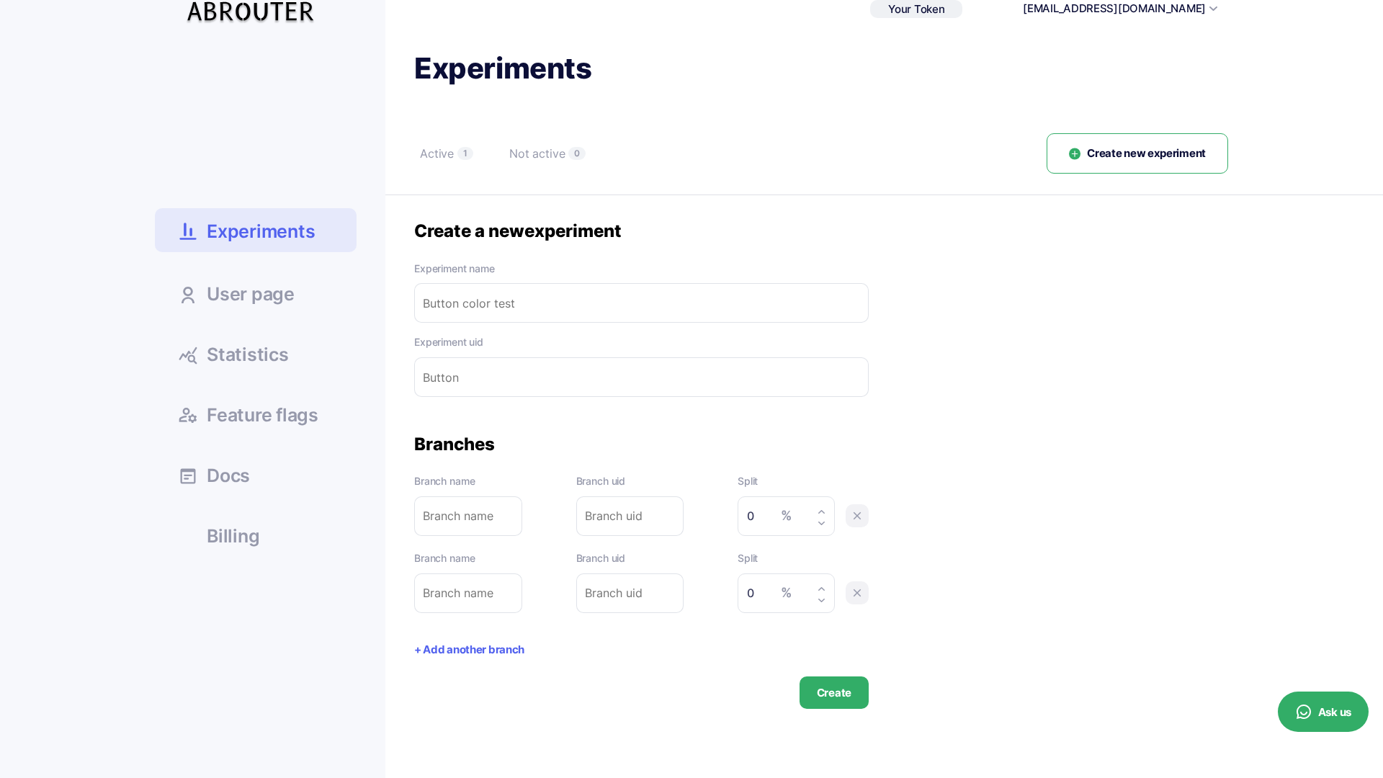
scroll to position [19, 0]
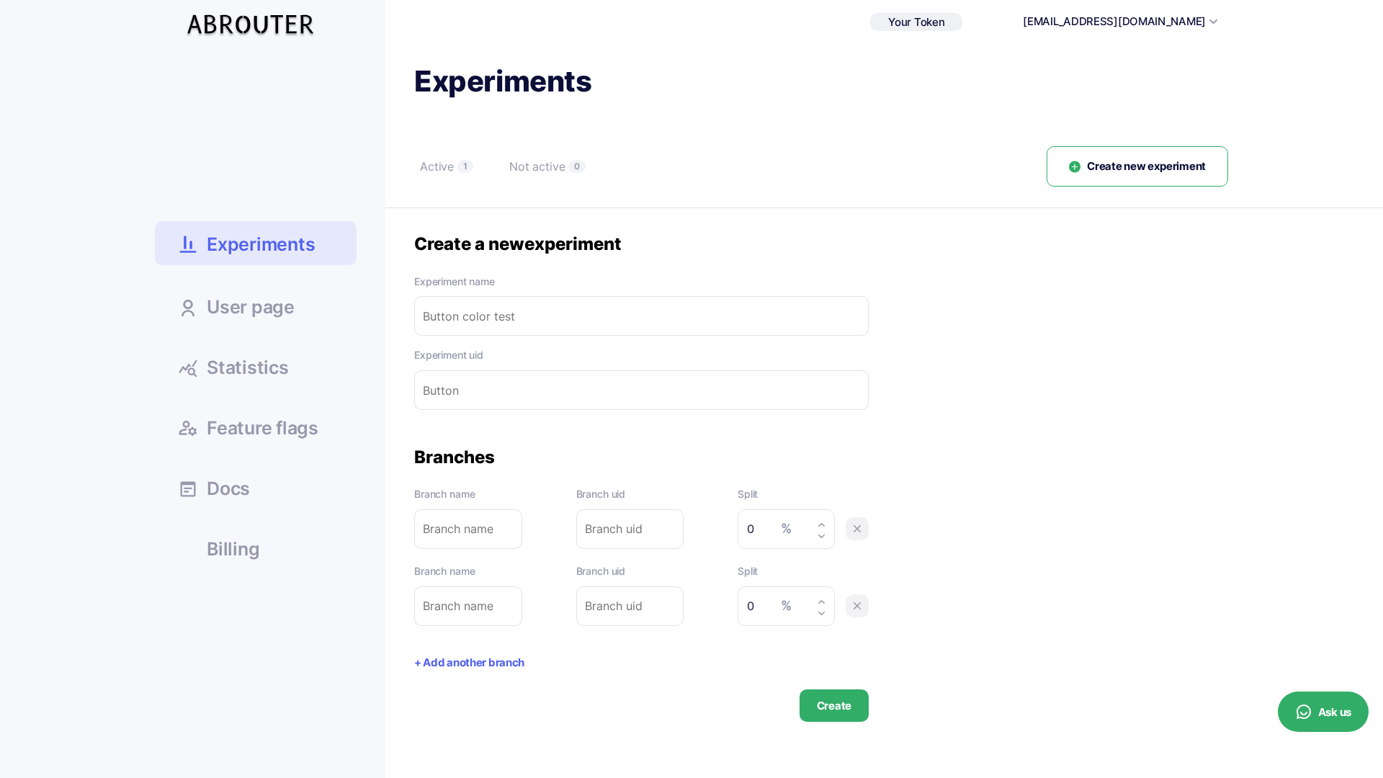
click at [257, 231] on link "Experiments" at bounding box center [256, 243] width 202 height 44
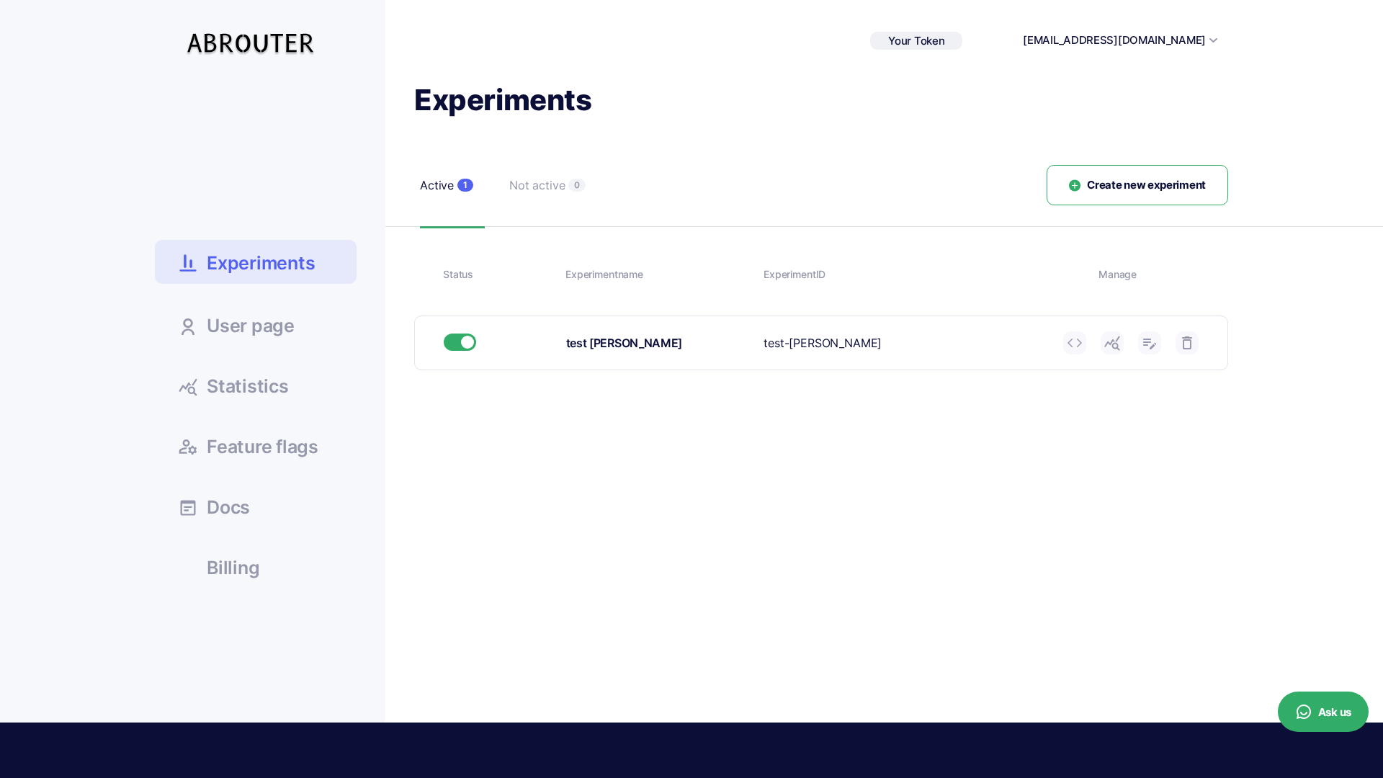
click at [274, 332] on span "User page" at bounding box center [251, 326] width 88 height 18
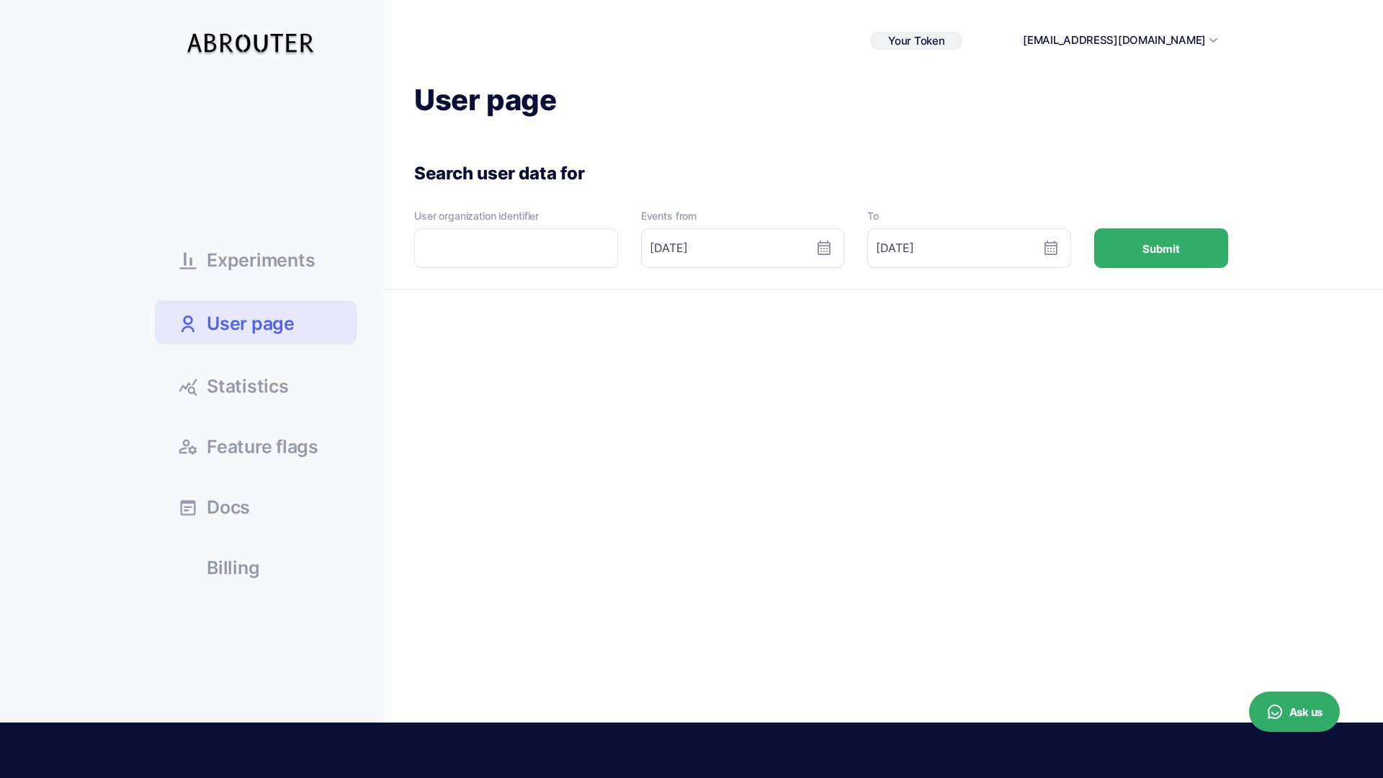
click at [257, 267] on span "Experiments" at bounding box center [261, 260] width 108 height 18
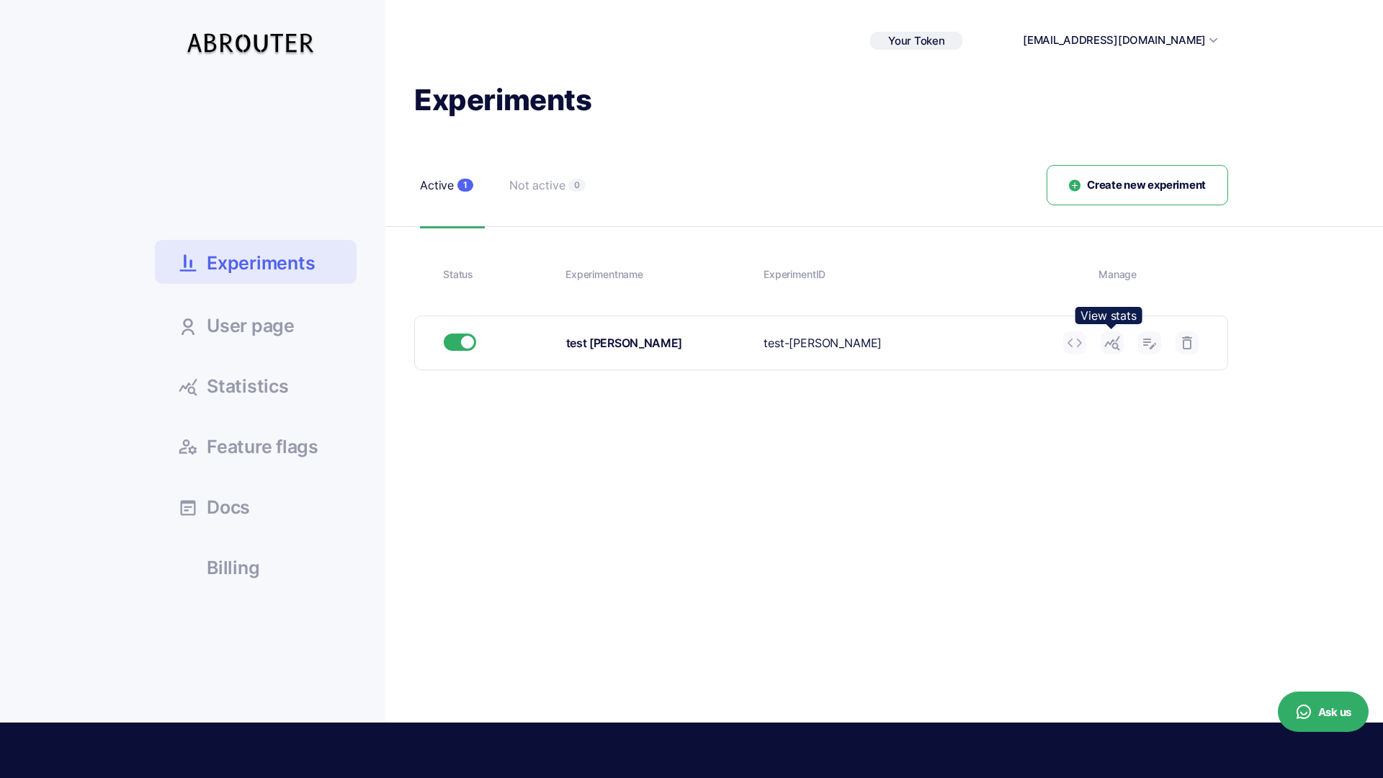
click at [1122, 341] on link at bounding box center [1112, 342] width 23 height 23
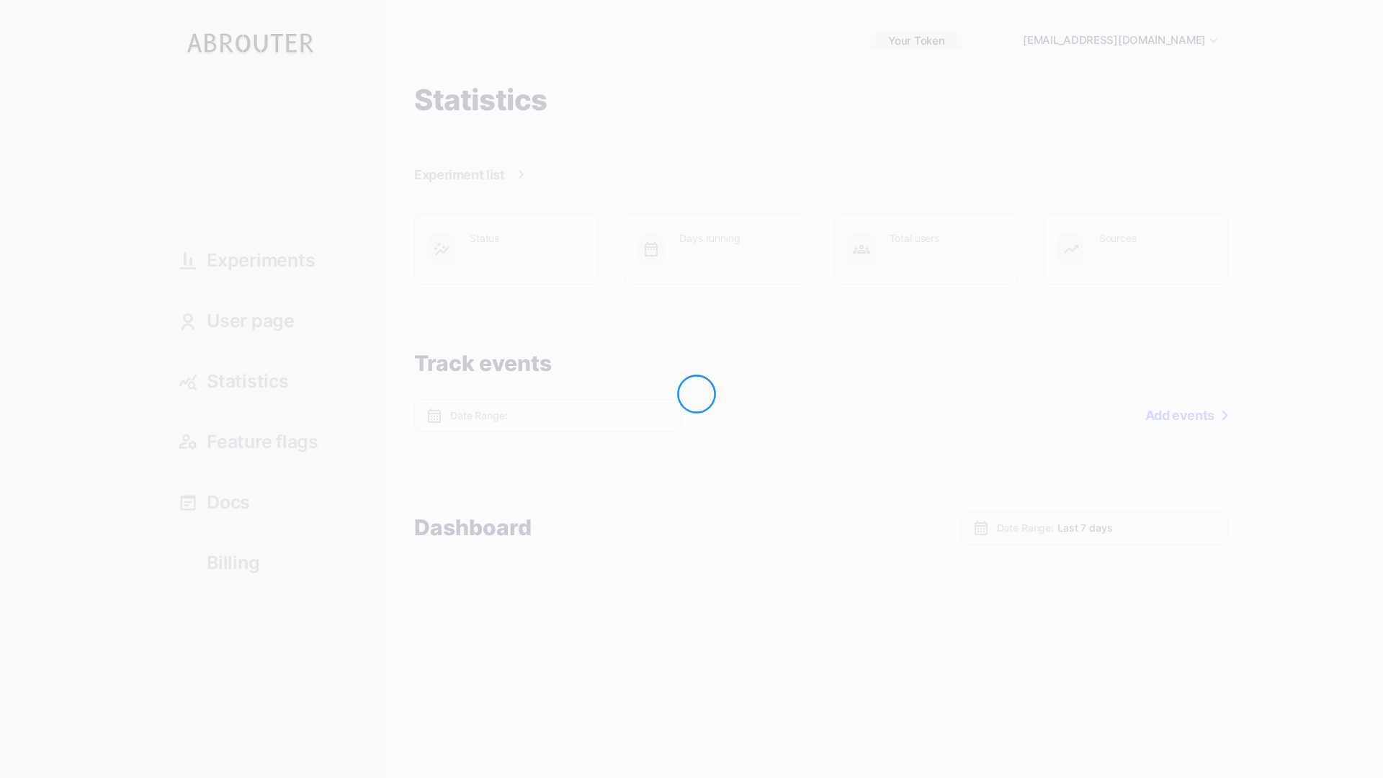
type input "[DATE] - [DATE]"
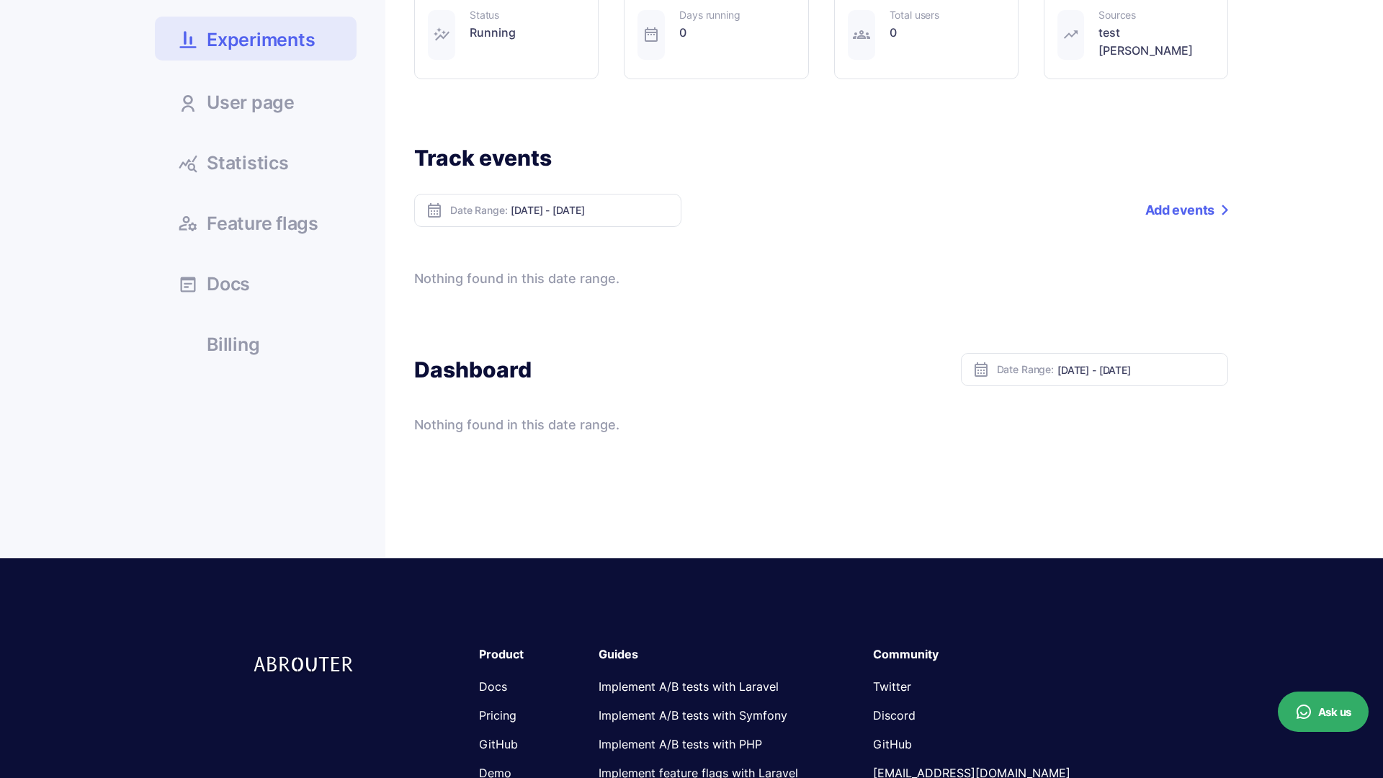
scroll to position [298, 0]
